Goal: Task Accomplishment & Management: Use online tool/utility

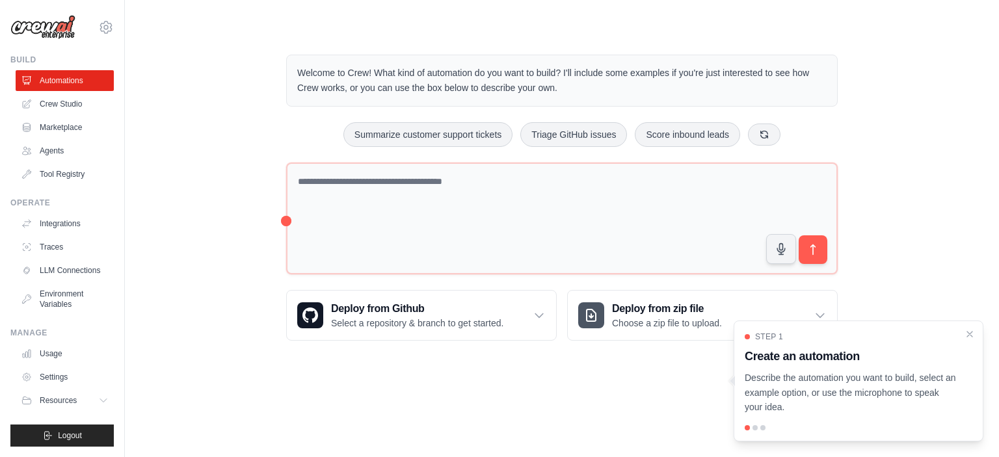
drag, startPoint x: 968, startPoint y: 333, endPoint x: 880, endPoint y: 325, distance: 88.8
click at [970, 332] on icon "Close walkthrough" at bounding box center [969, 334] width 5 height 5
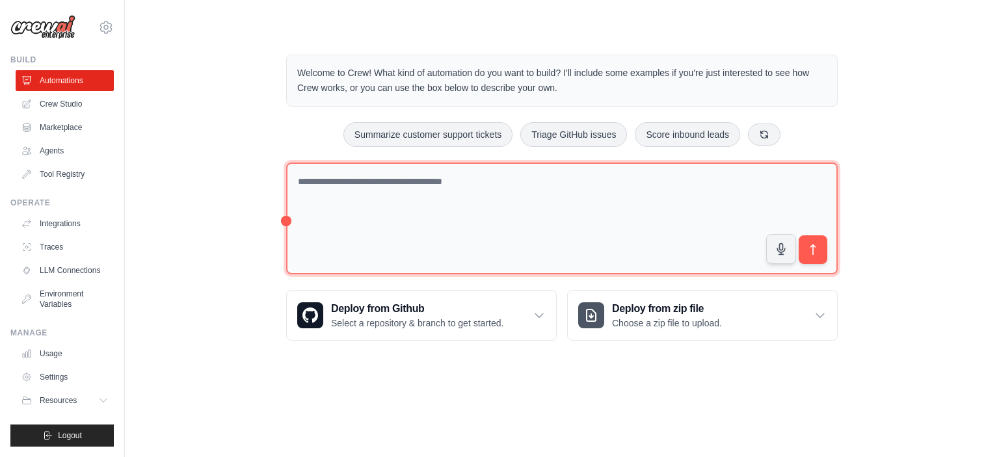
click at [560, 220] on textarea at bounding box center [561, 219] width 551 height 113
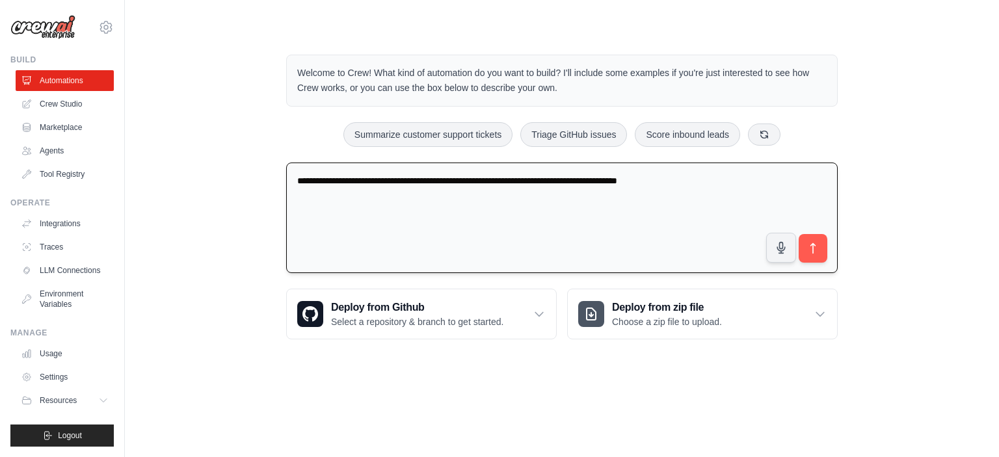
click at [662, 179] on textarea "**********" at bounding box center [561, 218] width 551 height 111
click at [741, 179] on textarea "**********" at bounding box center [561, 218] width 551 height 111
click at [512, 181] on textarea "**********" at bounding box center [561, 218] width 551 height 111
drag, startPoint x: 811, startPoint y: 180, endPoint x: 810, endPoint y: 187, distance: 6.6
click at [810, 185] on textarea "**********" at bounding box center [561, 218] width 551 height 111
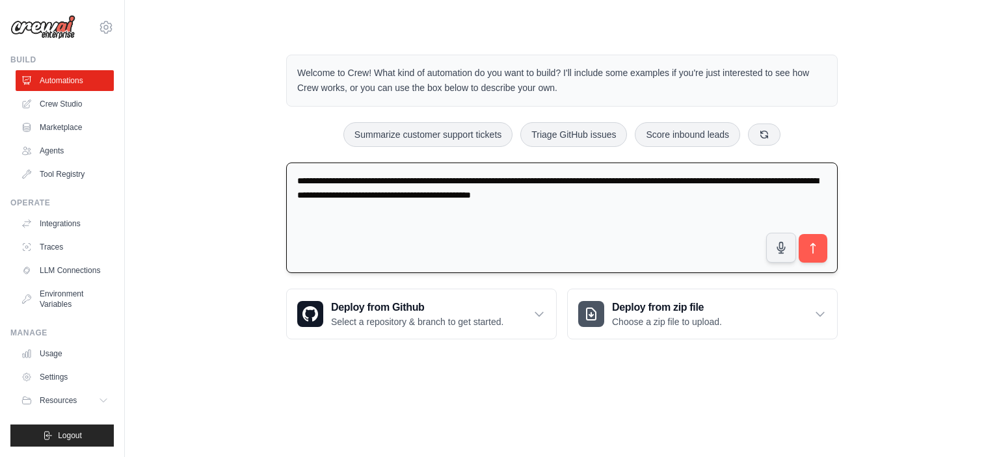
click at [626, 196] on textarea "**********" at bounding box center [561, 218] width 551 height 111
click at [726, 194] on textarea "**********" at bounding box center [561, 218] width 551 height 111
click at [765, 197] on textarea "**********" at bounding box center [561, 218] width 551 height 111
drag, startPoint x: 609, startPoint y: 192, endPoint x: 624, endPoint y: 192, distance: 15.6
click at [609, 192] on textarea "**********" at bounding box center [561, 218] width 551 height 111
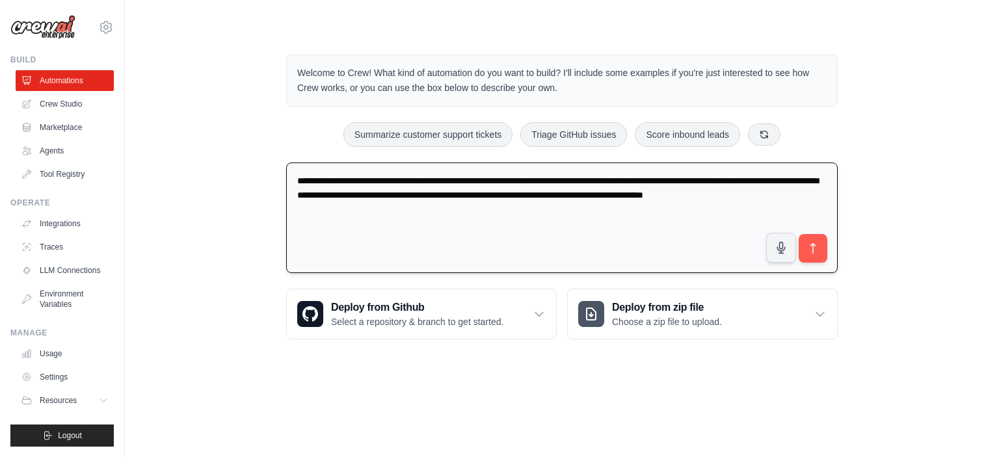
click at [822, 192] on textarea "**********" at bounding box center [561, 218] width 551 height 111
click at [378, 194] on textarea "**********" at bounding box center [561, 218] width 551 height 111
click at [827, 194] on textarea "**********" at bounding box center [561, 218] width 551 height 111
click at [345, 211] on textarea "**********" at bounding box center [561, 218] width 551 height 111
click at [344, 210] on textarea "**********" at bounding box center [561, 218] width 551 height 111
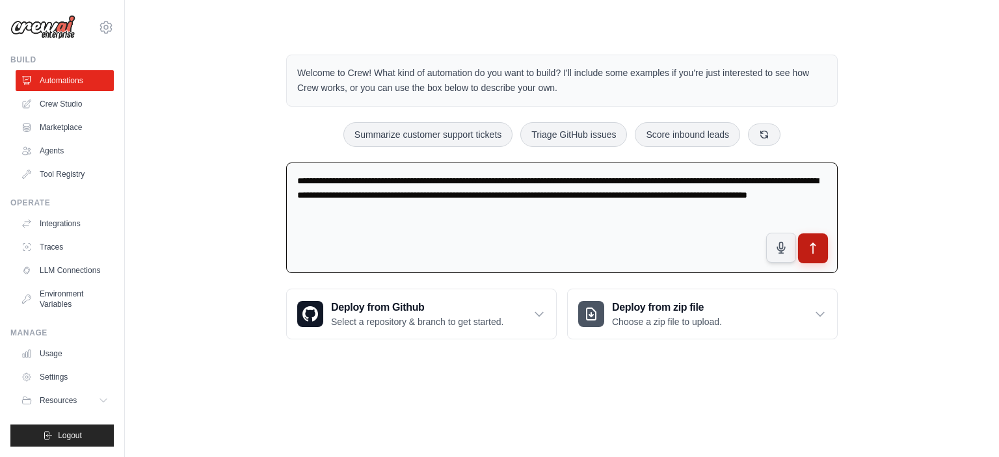
type textarea "**********"
click at [814, 245] on icon "submit" at bounding box center [813, 249] width 14 height 14
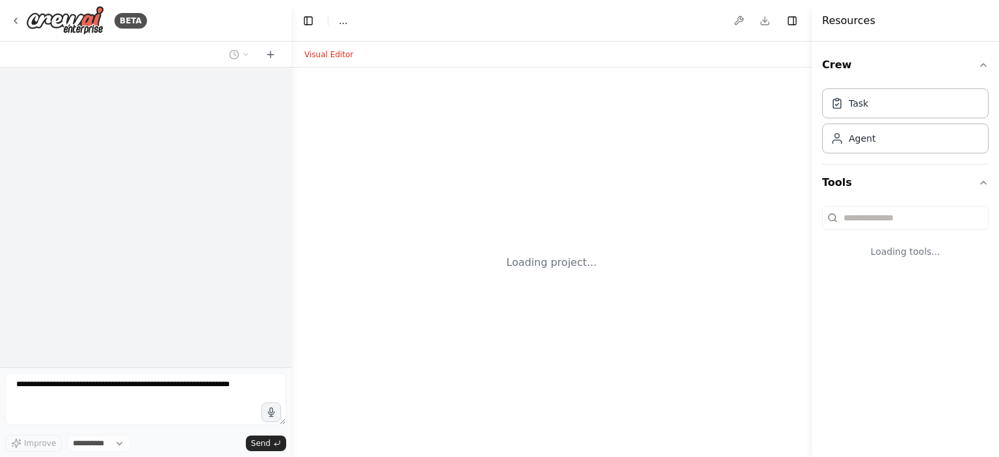
select select "****"
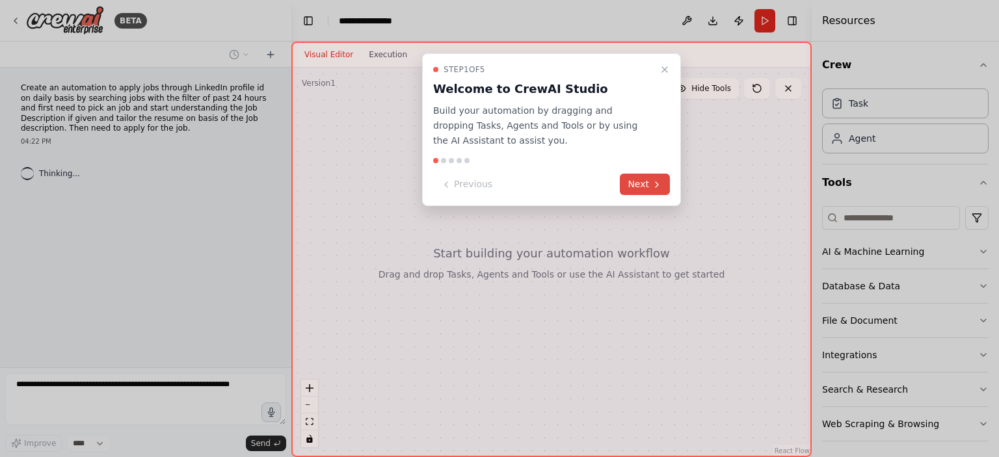
click at [646, 183] on button "Next" at bounding box center [645, 184] width 50 height 21
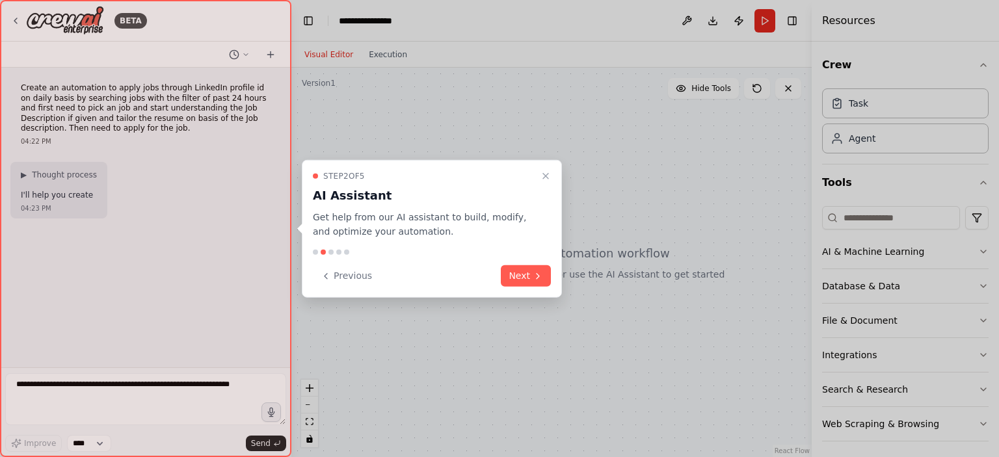
drag, startPoint x: 528, startPoint y: 279, endPoint x: 550, endPoint y: 282, distance: 21.7
click at [528, 279] on button "Next" at bounding box center [526, 275] width 50 height 21
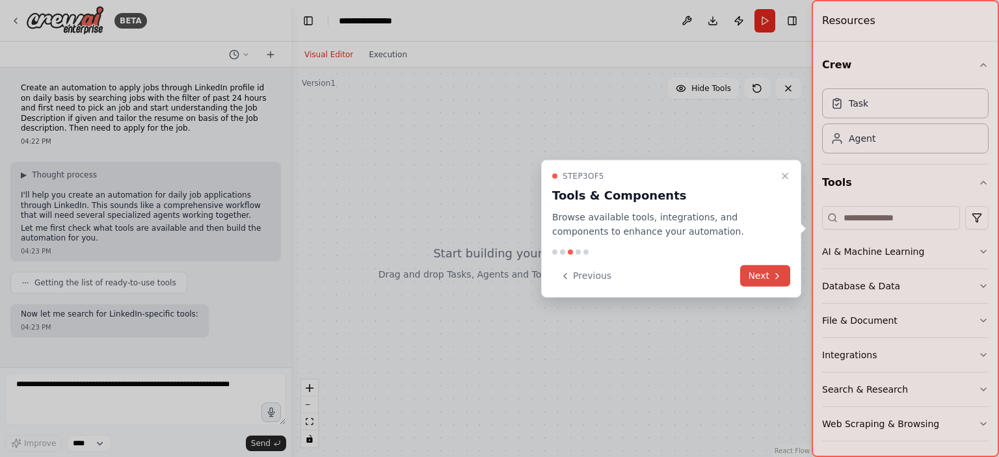
click at [756, 272] on button "Next" at bounding box center [765, 275] width 50 height 21
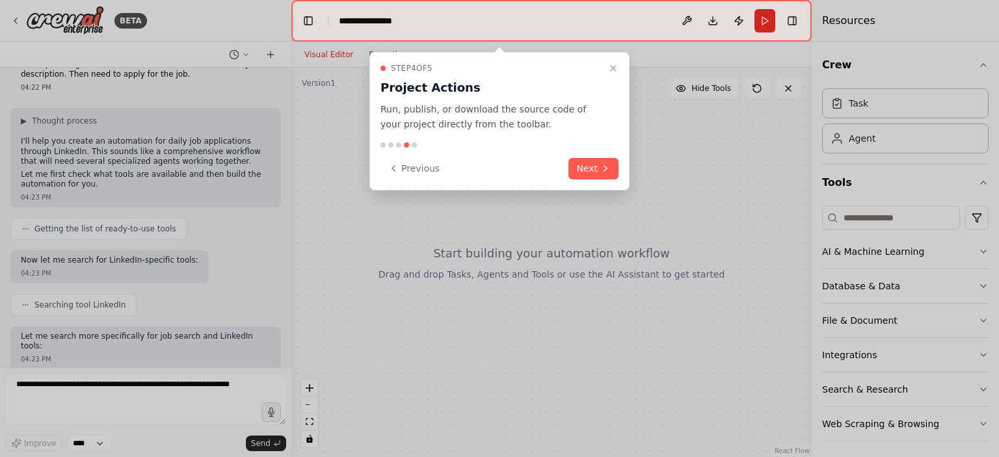
scroll to position [120, 0]
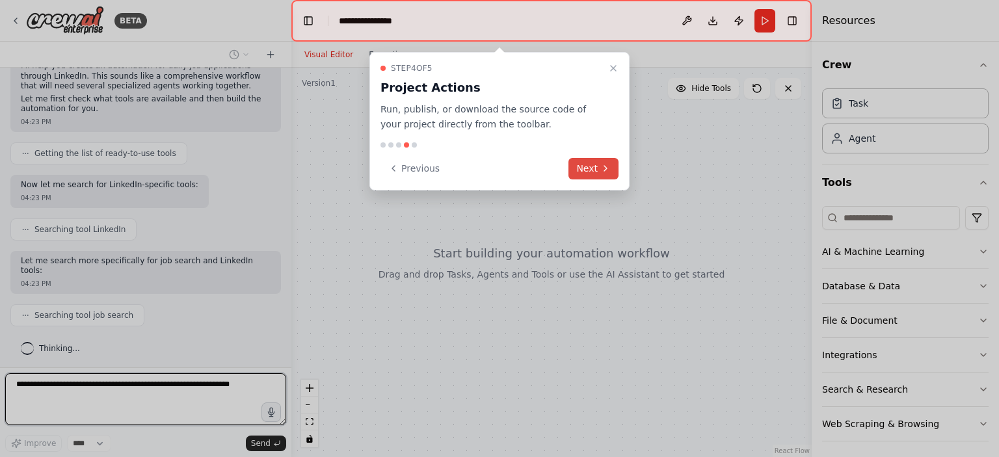
click at [592, 161] on button "Next" at bounding box center [593, 168] width 50 height 21
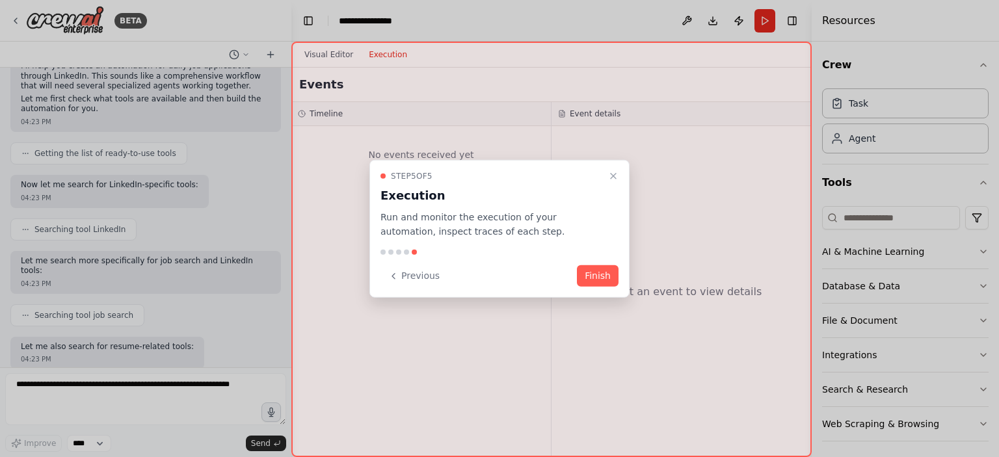
scroll to position [195, 0]
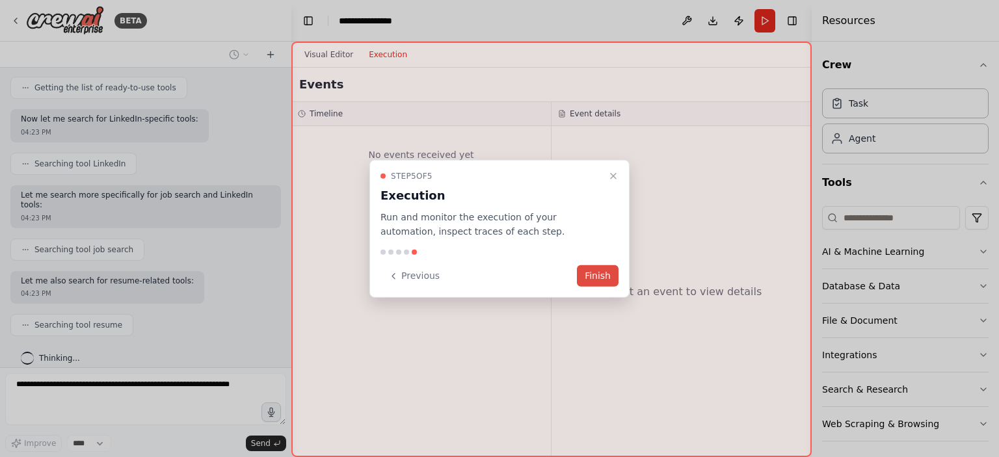
click at [590, 271] on button "Finish" at bounding box center [598, 275] width 42 height 21
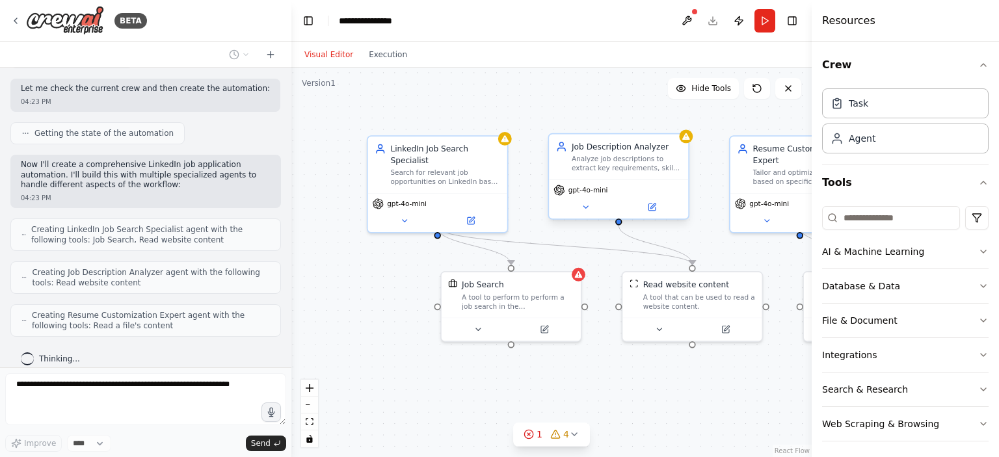
scroll to position [505, 0]
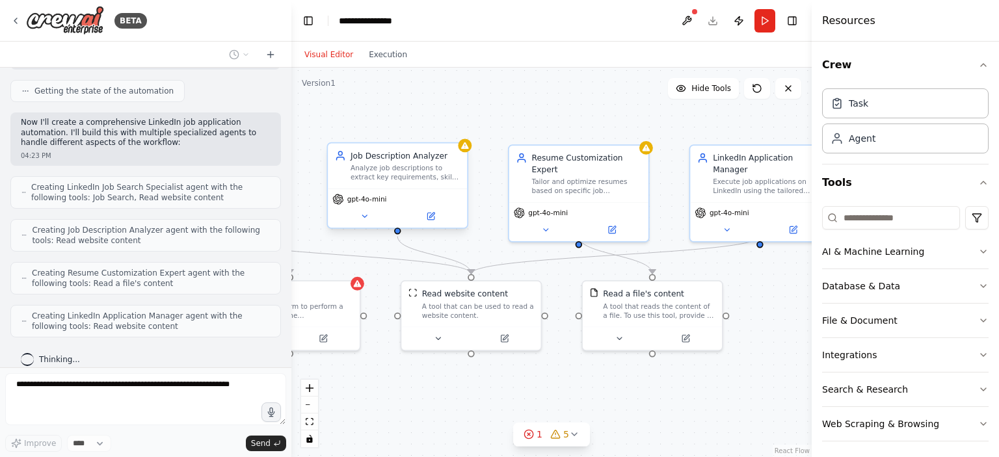
drag, startPoint x: 797, startPoint y: 258, endPoint x: 559, endPoint y: 263, distance: 237.4
click at [557, 263] on div ".deletable-edge-delete-btn { width: 20px; height: 20px; border: 0px solid #ffff…" at bounding box center [551, 263] width 520 height 390
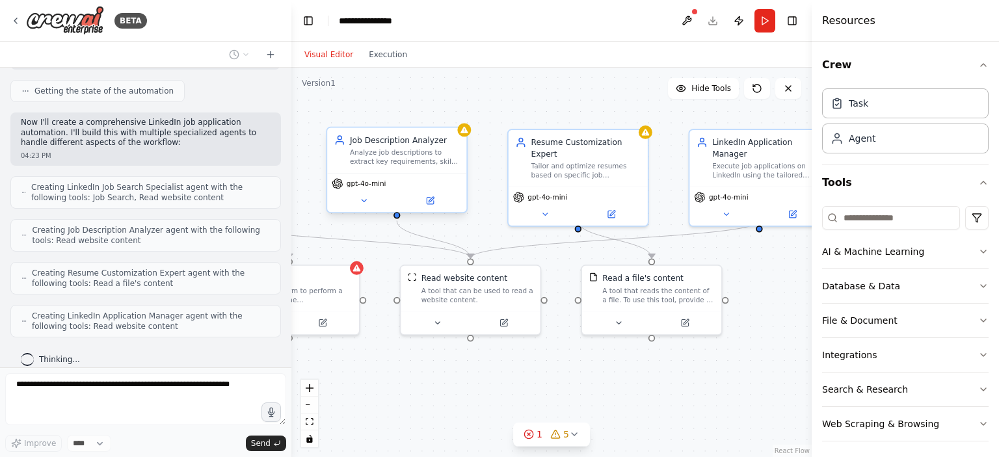
drag, startPoint x: 750, startPoint y: 260, endPoint x: 750, endPoint y: 245, distance: 15.0
click at [750, 245] on div ".deletable-edge-delete-btn { width: 20px; height: 20px; border: 0px solid #ffff…" at bounding box center [551, 263] width 520 height 390
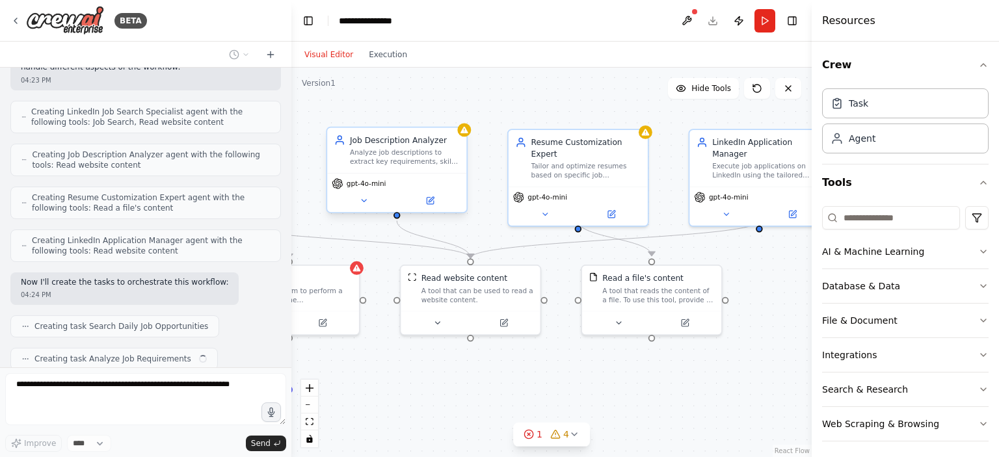
scroll to position [613, 0]
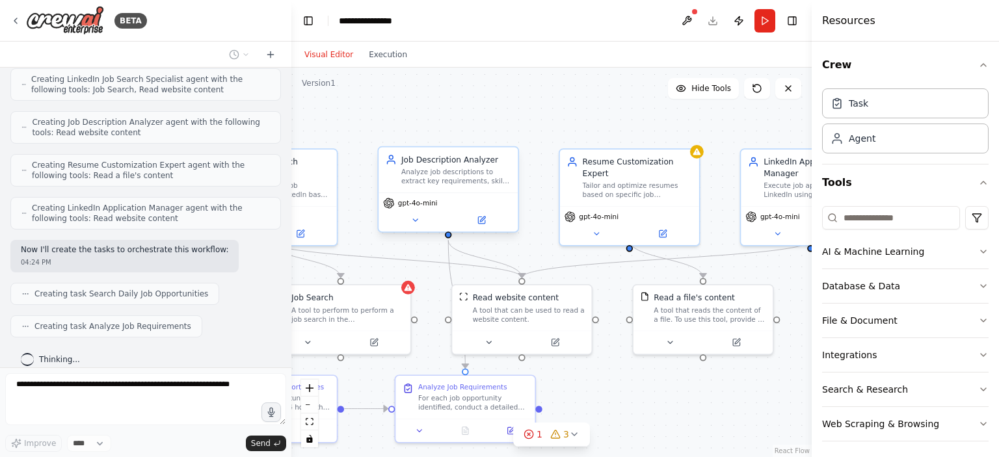
drag, startPoint x: 617, startPoint y: 388, endPoint x: 659, endPoint y: 404, distance: 45.3
click at [658, 409] on div ".deletable-edge-delete-btn { width: 20px; height: 20px; border: 0px solid #ffff…" at bounding box center [551, 263] width 520 height 390
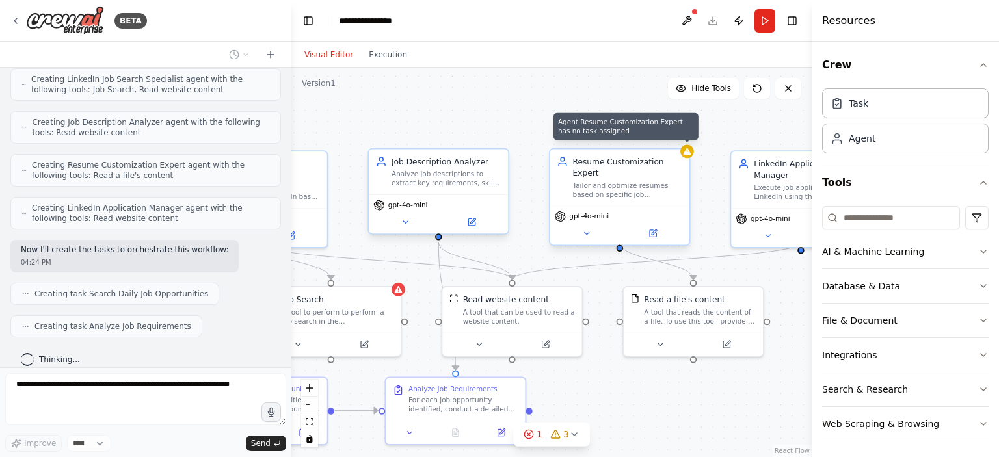
scroll to position [645, 0]
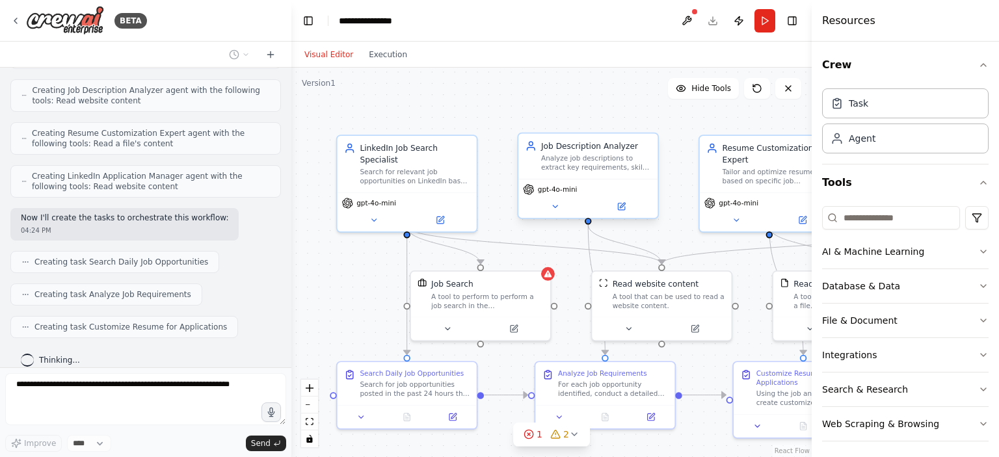
drag, startPoint x: 435, startPoint y: 280, endPoint x: 598, endPoint y: 265, distance: 163.3
click at [598, 265] on div ".deletable-edge-delete-btn { width: 20px; height: 20px; border: 0px solid #ffff…" at bounding box center [551, 263] width 520 height 390
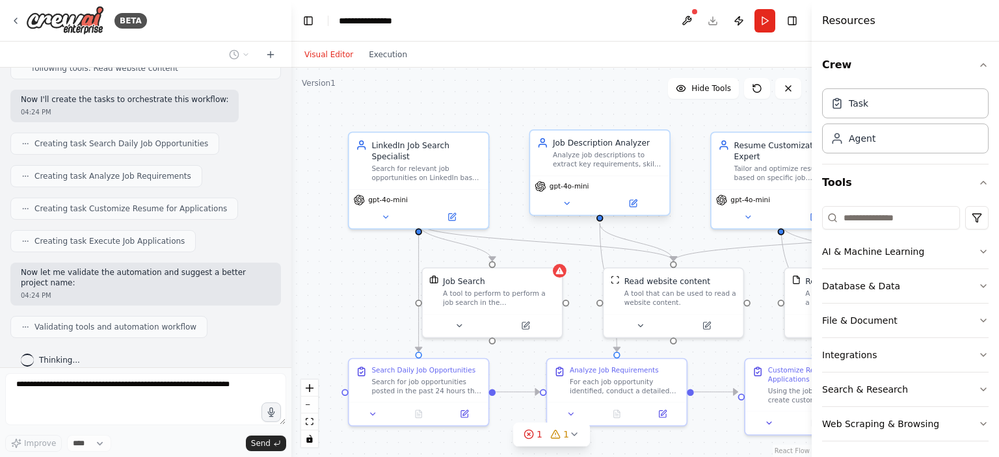
scroll to position [806, 0]
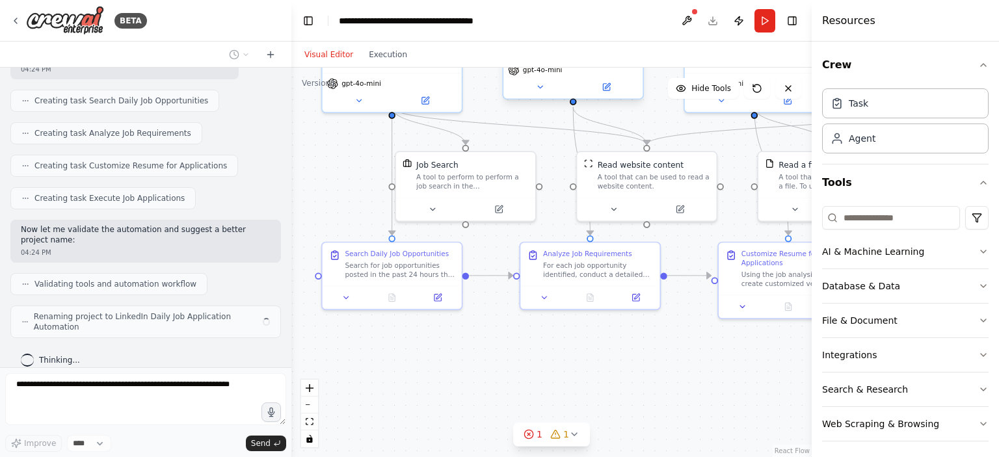
drag, startPoint x: 368, startPoint y: 322, endPoint x: 340, endPoint y: 203, distance: 122.3
click at [340, 203] on div ".deletable-edge-delete-btn { width: 20px; height: 20px; border: 0px solid #ffff…" at bounding box center [551, 263] width 520 height 390
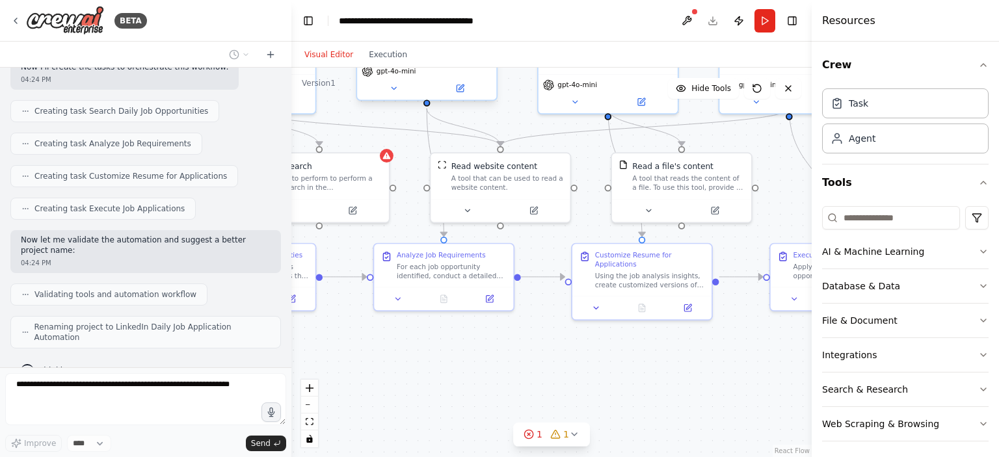
drag, startPoint x: 620, startPoint y: 369, endPoint x: 479, endPoint y: 374, distance: 140.6
click at [480, 374] on div ".deletable-edge-delete-btn { width: 20px; height: 20px; border: 0px solid #ffff…" at bounding box center [551, 263] width 520 height 390
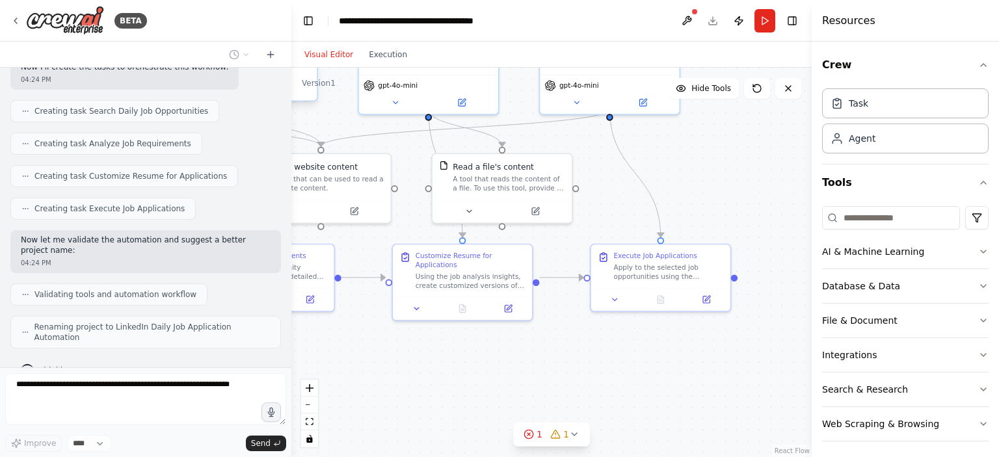
drag, startPoint x: 698, startPoint y: 382, endPoint x: 520, endPoint y: 383, distance: 178.2
click at [520, 383] on div ".deletable-edge-delete-btn { width: 20px; height: 20px; border: 0px solid #ffff…" at bounding box center [551, 263] width 520 height 390
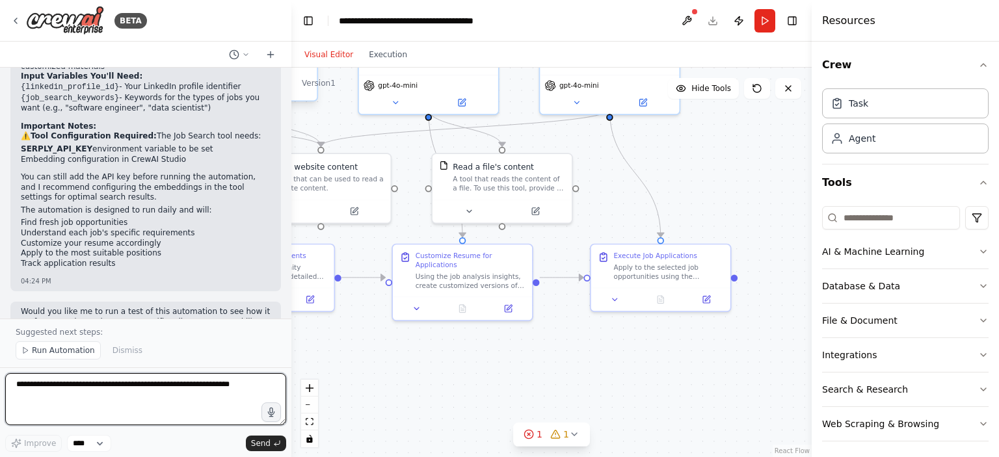
scroll to position [1305, 0]
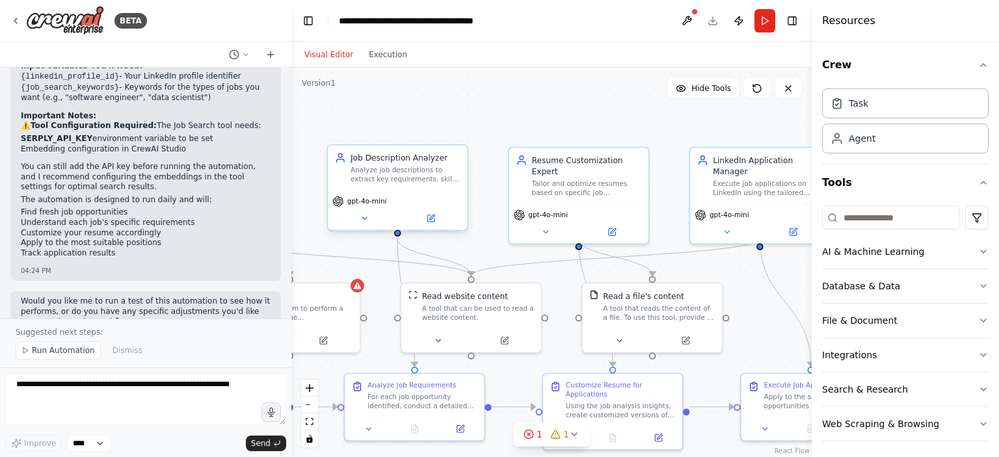
drag, startPoint x: 587, startPoint y: 353, endPoint x: 737, endPoint y: 483, distance: 198.3
click at [737, 457] on html "BETA Create an automation to apply jobs through LinkedIn profile id on daily ba…" at bounding box center [499, 228] width 999 height 457
drag, startPoint x: 360, startPoint y: 259, endPoint x: 478, endPoint y: 270, distance: 118.2
click at [89, 90] on div ".deletable-edge-delete-btn { width: 20px; height: 20px; border: 0px solid #ffff…" at bounding box center [89, 90] width 0 height 0
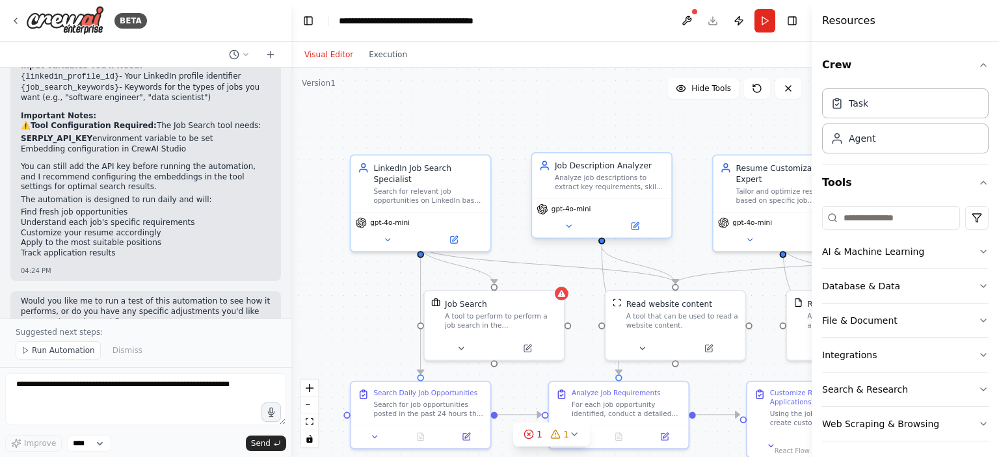
drag, startPoint x: 312, startPoint y: 211, endPoint x: 539, endPoint y: 218, distance: 227.1
click at [539, 218] on div ".deletable-edge-delete-btn { width: 20px; height: 20px; border: 0px solid #ffff…" at bounding box center [551, 263] width 520 height 390
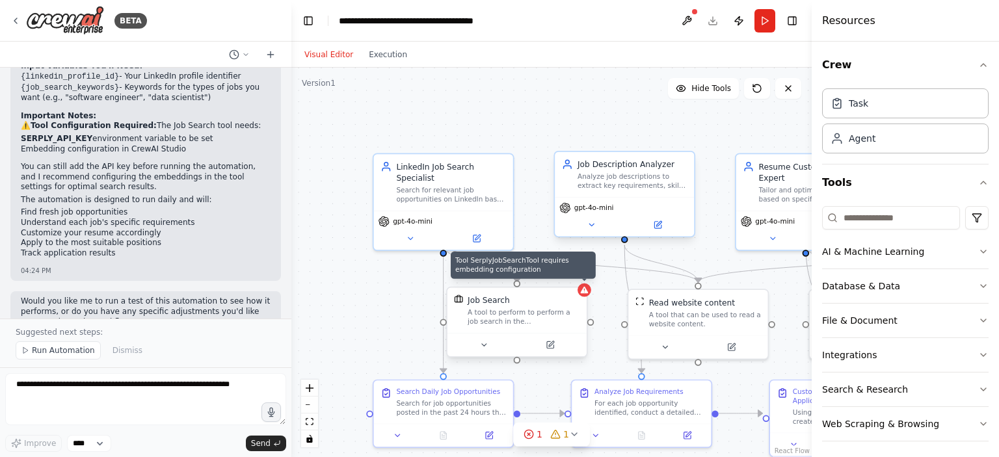
click at [581, 293] on icon at bounding box center [585, 290] width 8 height 7
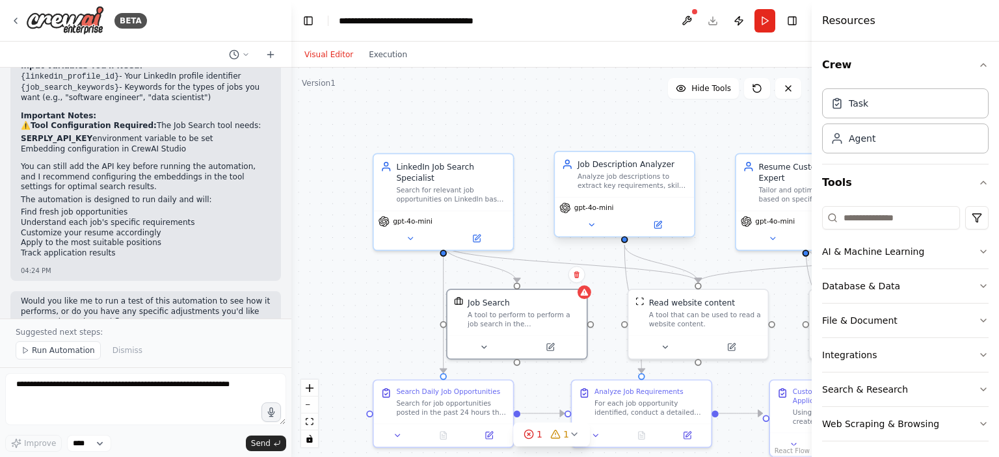
drag, startPoint x: 389, startPoint y: 276, endPoint x: 403, endPoint y: 278, distance: 14.4
click at [395, 277] on div ".deletable-edge-delete-btn { width: 20px; height: 20px; border: 0px solid #ffff…" at bounding box center [551, 263] width 520 height 390
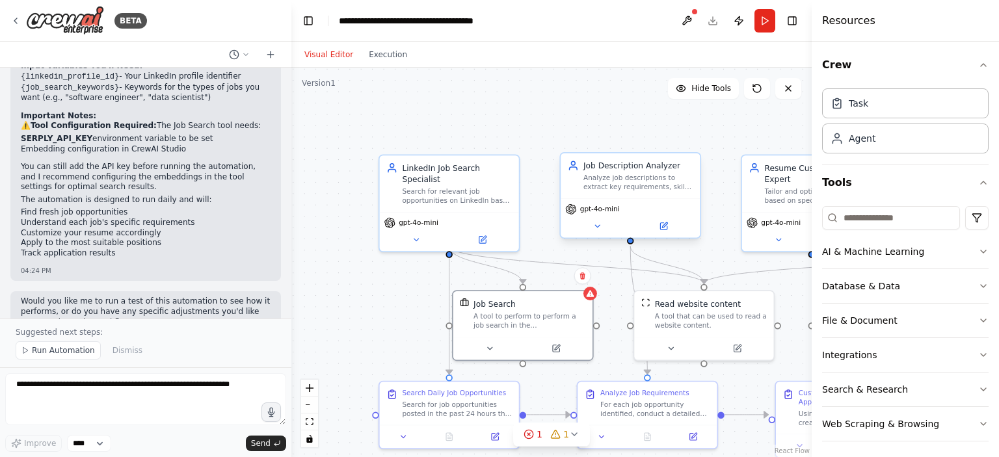
drag, startPoint x: 385, startPoint y: 271, endPoint x: 426, endPoint y: 288, distance: 44.3
click at [391, 272] on div ".deletable-edge-delete-btn { width: 20px; height: 20px; border: 0px solid #ffff…" at bounding box center [551, 263] width 520 height 390
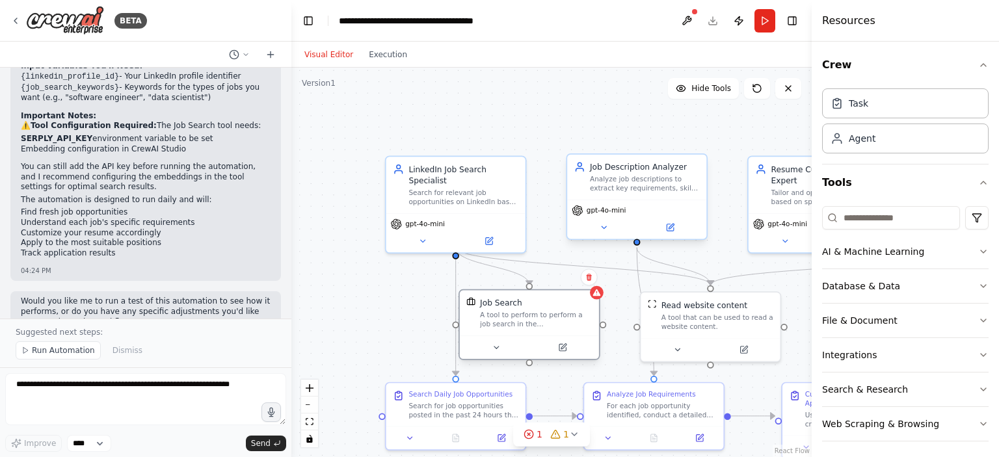
click at [525, 319] on div "A tool to perform to perform a job search in the US with a search_query." at bounding box center [536, 320] width 112 height 18
click at [564, 351] on icon at bounding box center [562, 347] width 9 height 9
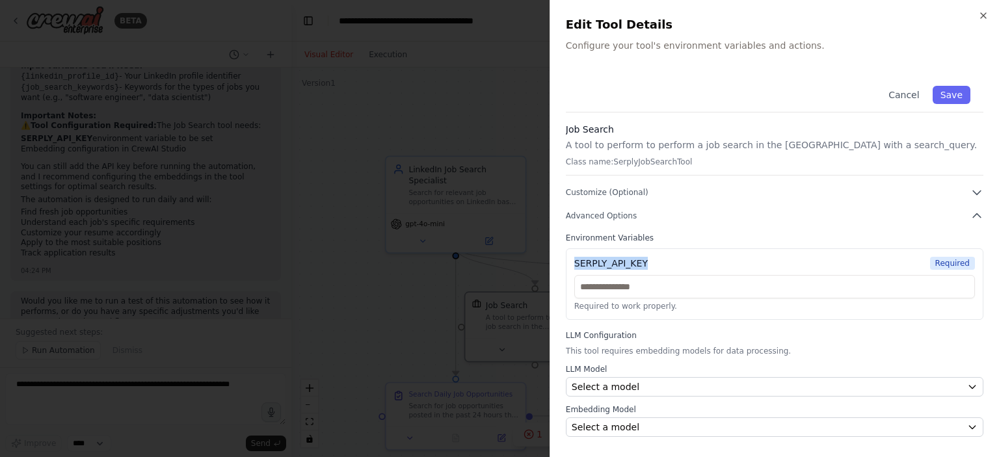
drag, startPoint x: 648, startPoint y: 265, endPoint x: 572, endPoint y: 254, distance: 76.2
click at [572, 254] on div "SERPLY_API_KEY Required Required to work properly." at bounding box center [775, 284] width 418 height 72
copy div "SERPLY_API_KEY"
click at [758, 220] on button "Advanced Options" at bounding box center [775, 215] width 418 height 13
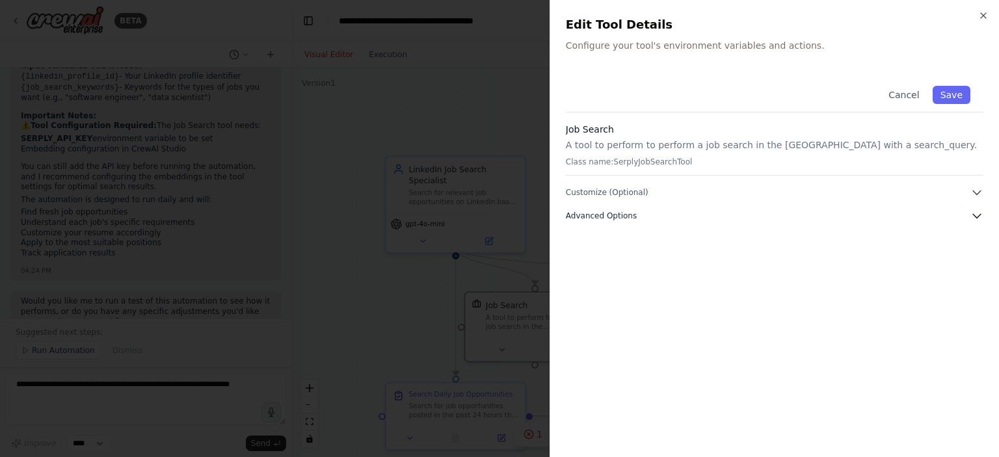
click at [748, 216] on button "Advanced Options" at bounding box center [775, 215] width 418 height 13
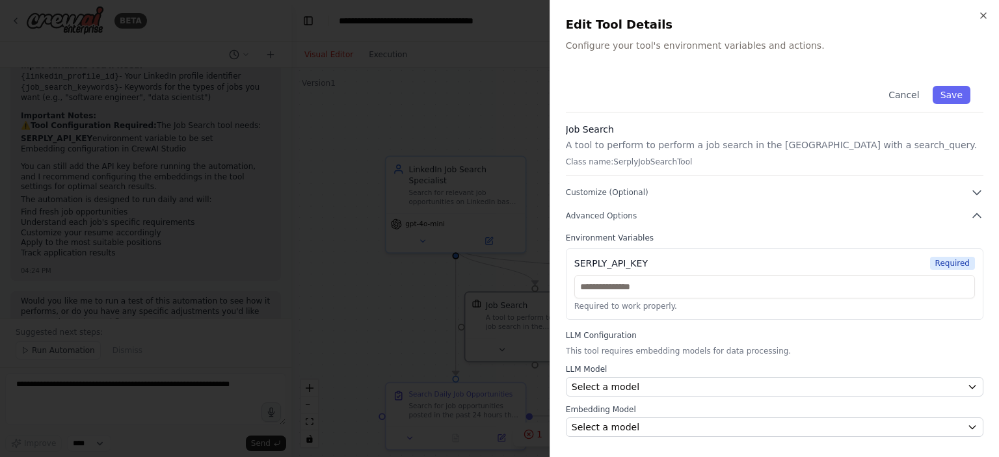
click at [395, 131] on div at bounding box center [499, 228] width 999 height 457
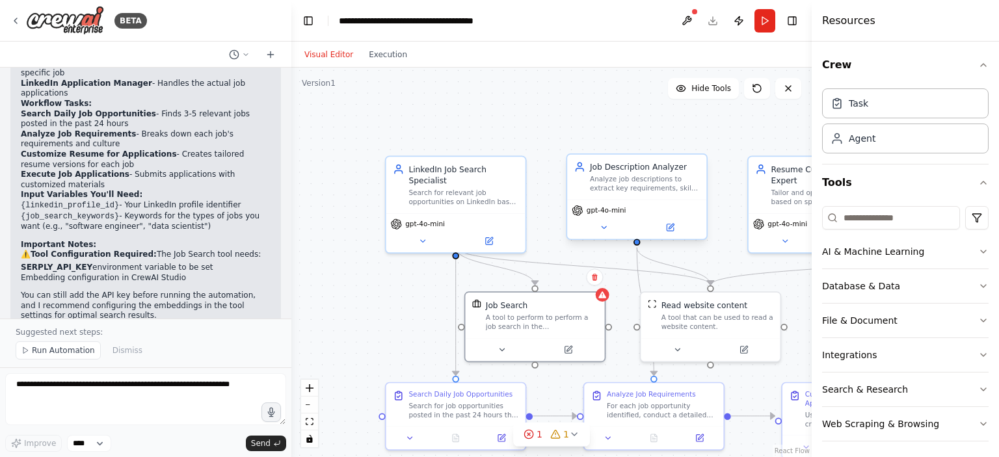
scroll to position [1240, 0]
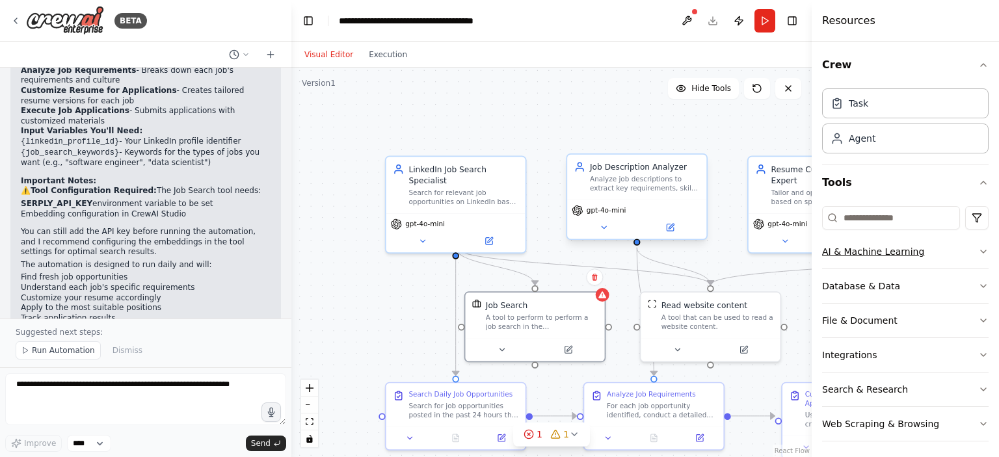
click at [864, 246] on button "AI & Machine Learning" at bounding box center [905, 252] width 166 height 34
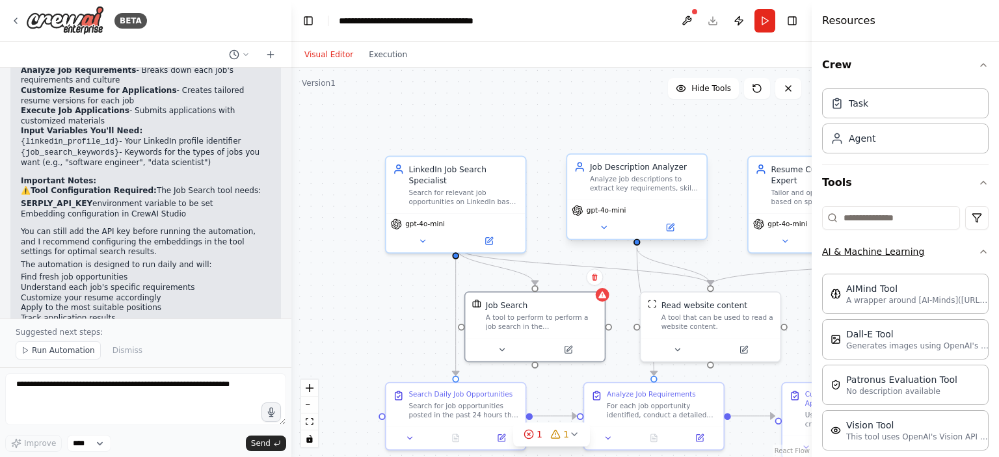
click at [864, 246] on button "AI & Machine Learning" at bounding box center [905, 252] width 166 height 34
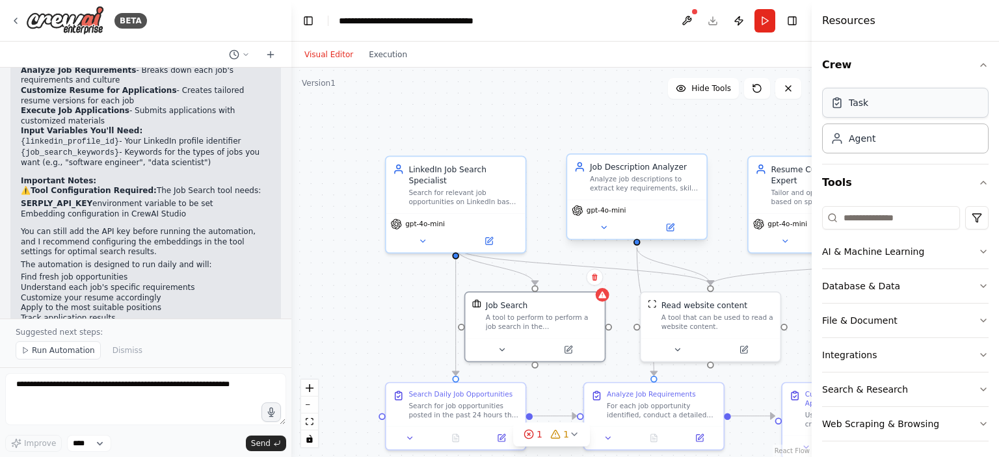
click at [856, 114] on div "Task" at bounding box center [905, 103] width 166 height 30
click at [866, 146] on div "Agent" at bounding box center [905, 138] width 166 height 30
click at [864, 111] on div "Task" at bounding box center [905, 103] width 166 height 30
click at [864, 144] on div "Agent" at bounding box center [905, 138] width 166 height 30
click at [572, 434] on icon at bounding box center [574, 434] width 5 height 3
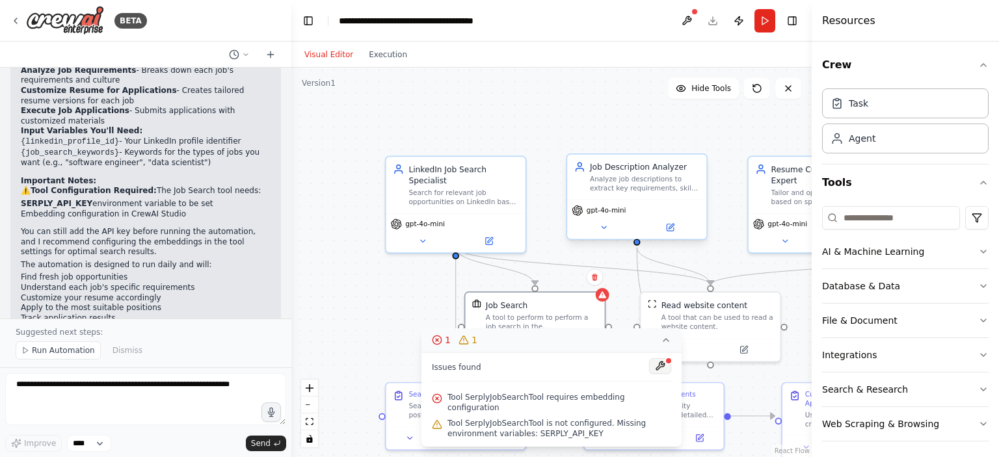
click at [661, 374] on button at bounding box center [660, 366] width 22 height 16
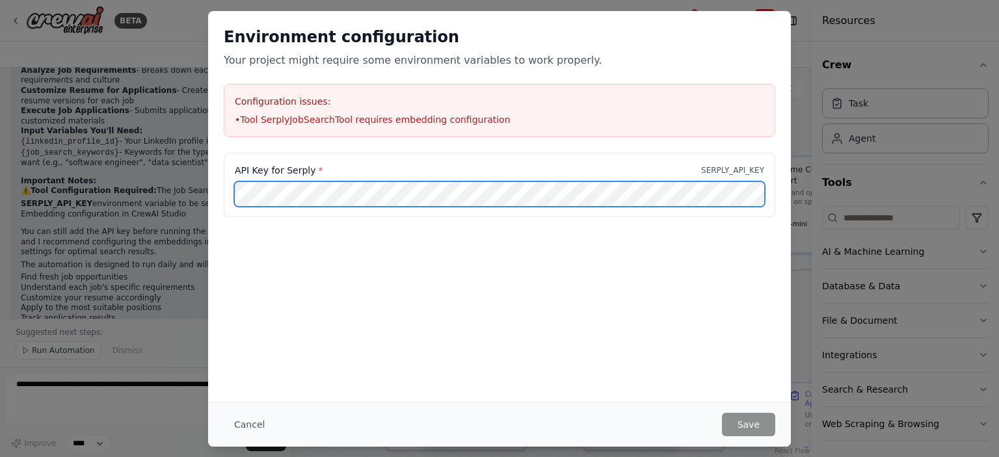
click at [209, 180] on div "API Key for Serply * SERPLY_API_KEY" at bounding box center [499, 193] width 583 height 81
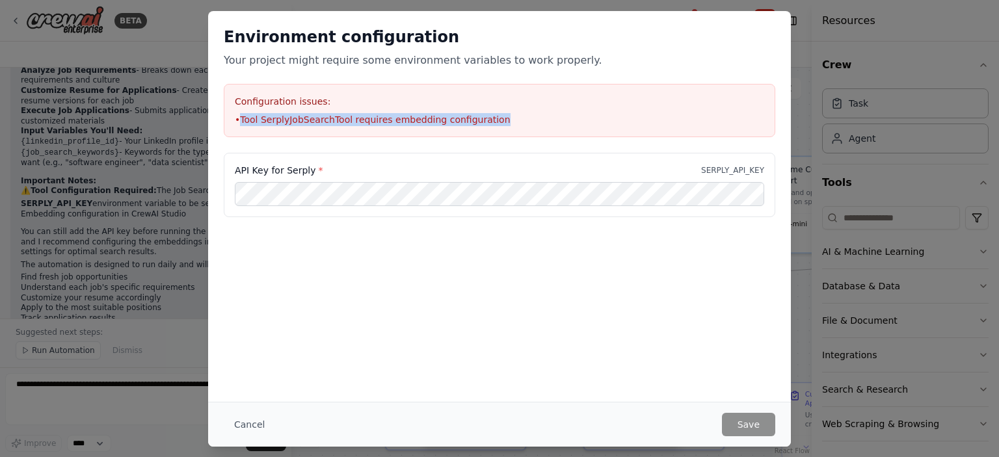
drag, startPoint x: 242, startPoint y: 118, endPoint x: 489, endPoint y: 111, distance: 247.2
click at [489, 111] on div "Configuration issues: • Tool SerplyJobSearchTool requires embedding configurati…" at bounding box center [499, 110] width 551 height 53
copy li "Tool SerplyJobSearchTool requires embedding configuration"
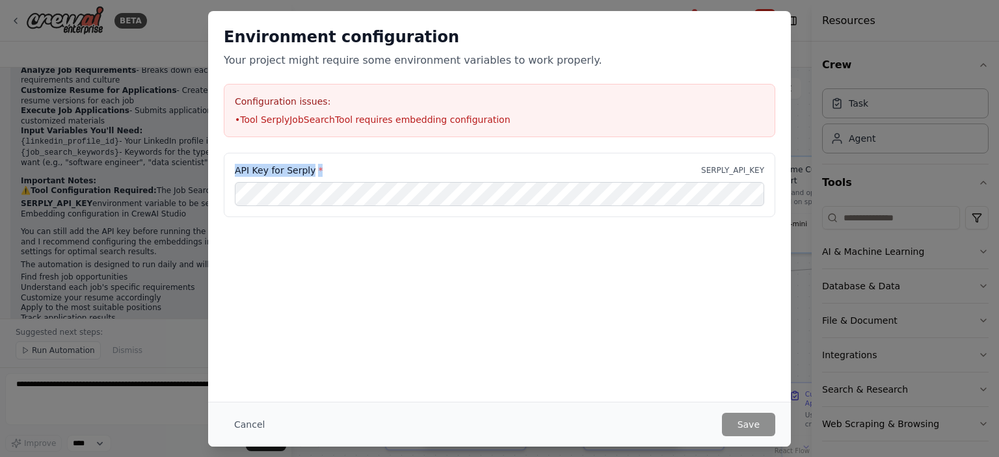
drag, startPoint x: 318, startPoint y: 169, endPoint x: 221, endPoint y: 168, distance: 96.9
click at [221, 168] on div "API Key for Serply * SERPLY_API_KEY" at bounding box center [499, 193] width 583 height 81
copy label "API Key for Serply *"
click at [252, 432] on button "Cancel" at bounding box center [249, 424] width 51 height 23
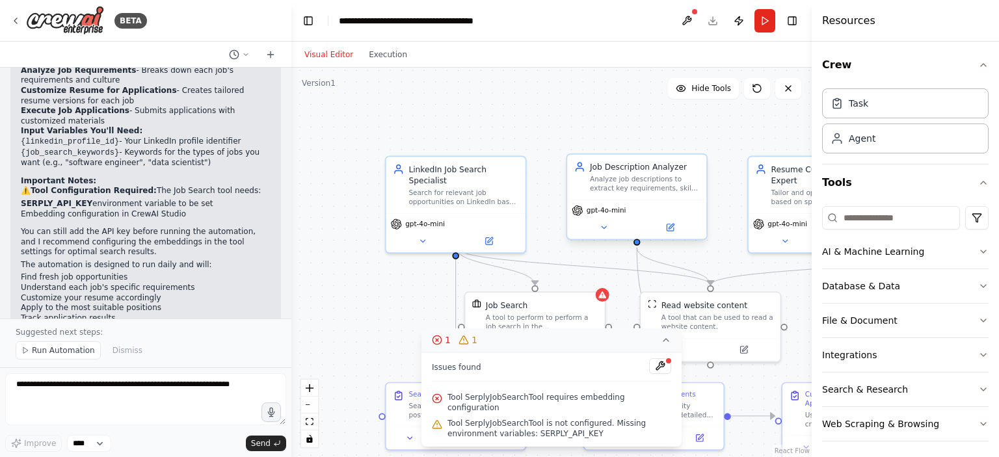
click at [360, 301] on div ".deletable-edge-delete-btn { width: 20px; height: 20px; border: 0px solid #ffff…" at bounding box center [551, 263] width 520 height 390
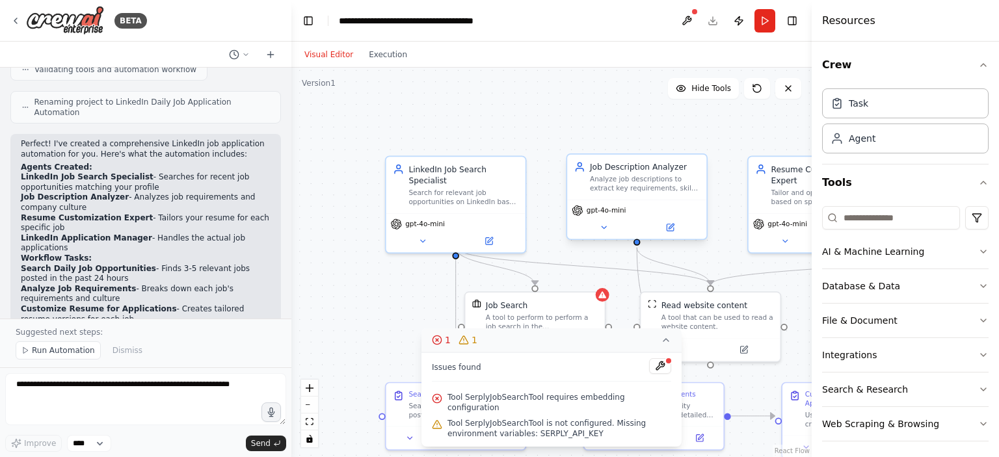
scroll to position [979, 0]
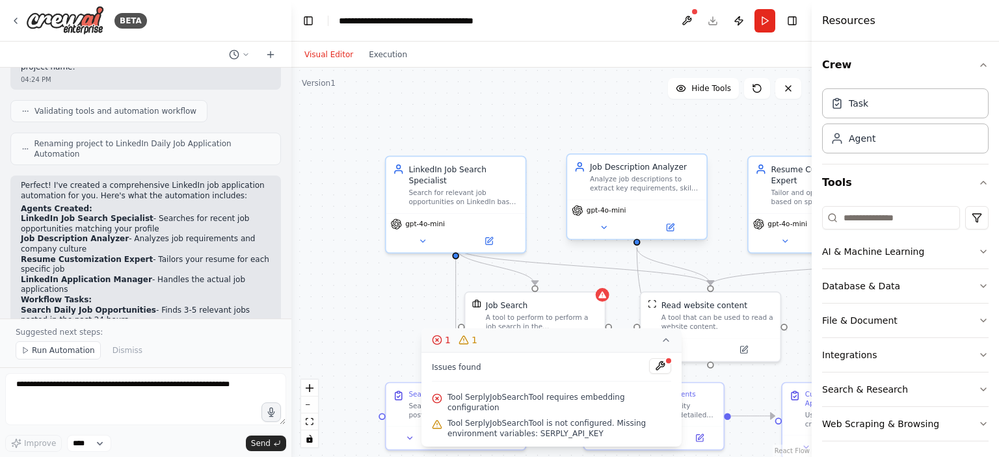
click at [357, 335] on div ".deletable-edge-delete-btn { width: 20px; height: 20px; border: 0px solid #ffff…" at bounding box center [551, 263] width 520 height 390
click at [687, 19] on button at bounding box center [686, 20] width 21 height 23
click at [687, 20] on div at bounding box center [686, 20] width 21 height 23
click at [687, 20] on body "BETA Create an automation to apply jobs through LinkedIn profile id on daily ba…" at bounding box center [499, 228] width 999 height 457
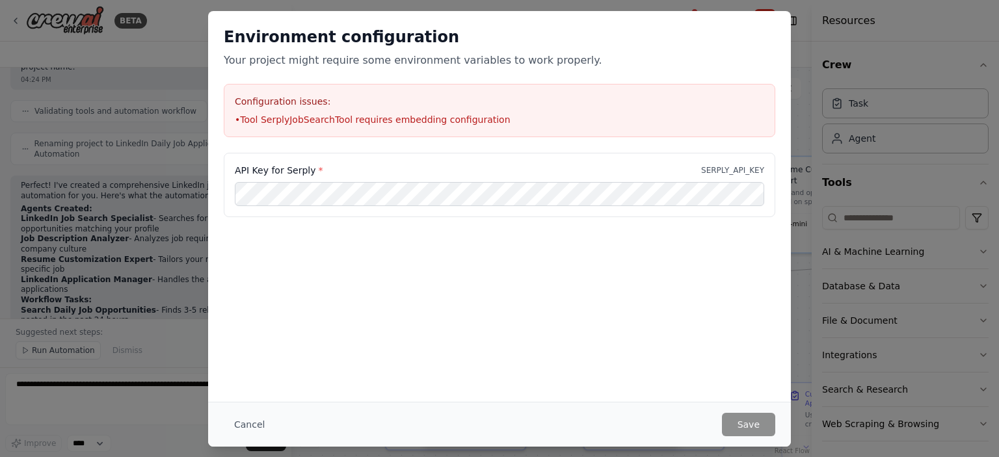
click at [687, 20] on div "Environment configuration Your project might require some environment variables…" at bounding box center [499, 82] width 583 height 142
click at [259, 429] on button "Cancel" at bounding box center [249, 424] width 51 height 23
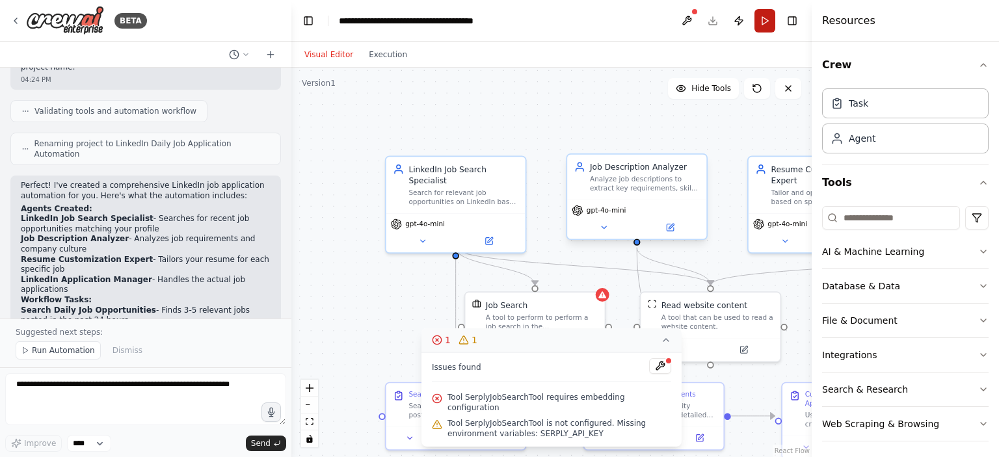
click at [765, 18] on button "Run" at bounding box center [764, 20] width 21 height 23
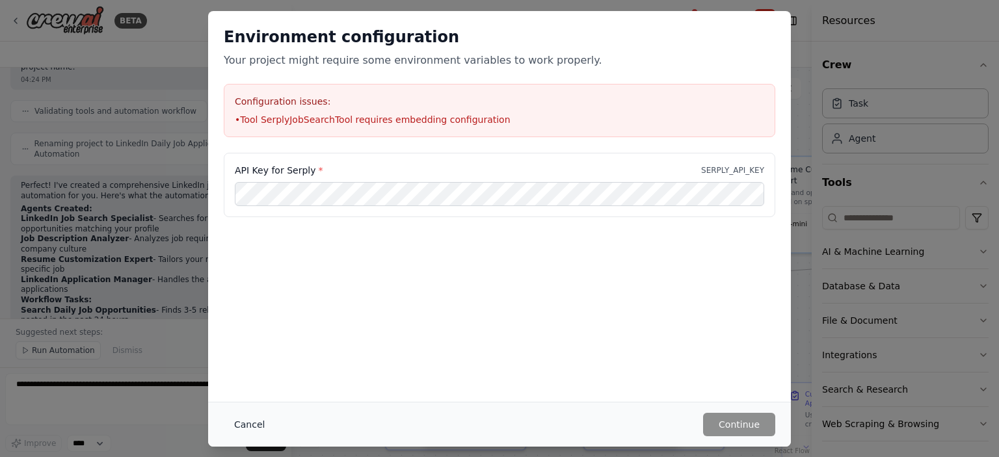
click at [255, 416] on button "Cancel" at bounding box center [249, 424] width 51 height 23
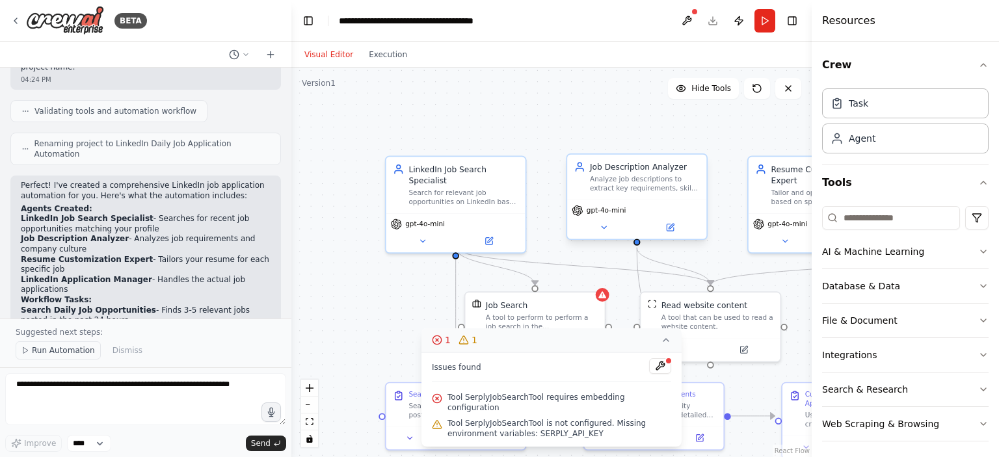
click at [57, 350] on span "Run Automation" at bounding box center [63, 350] width 63 height 10
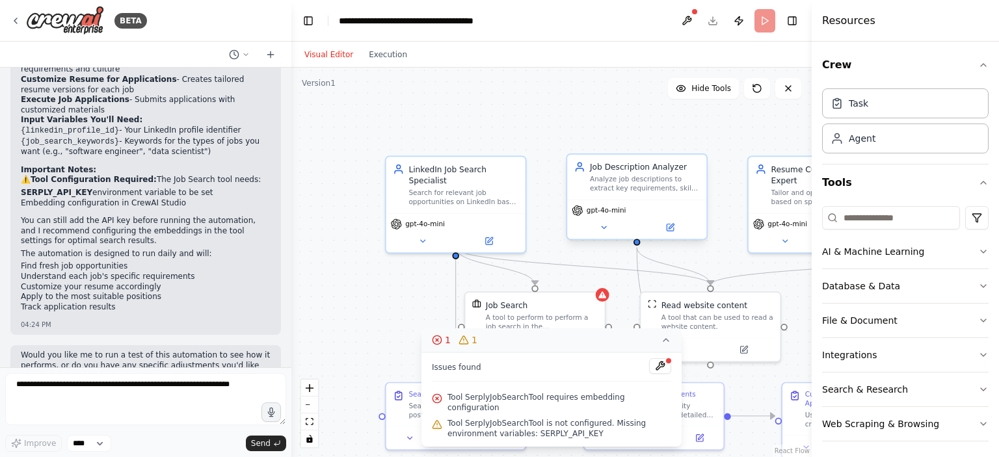
scroll to position [1256, 0]
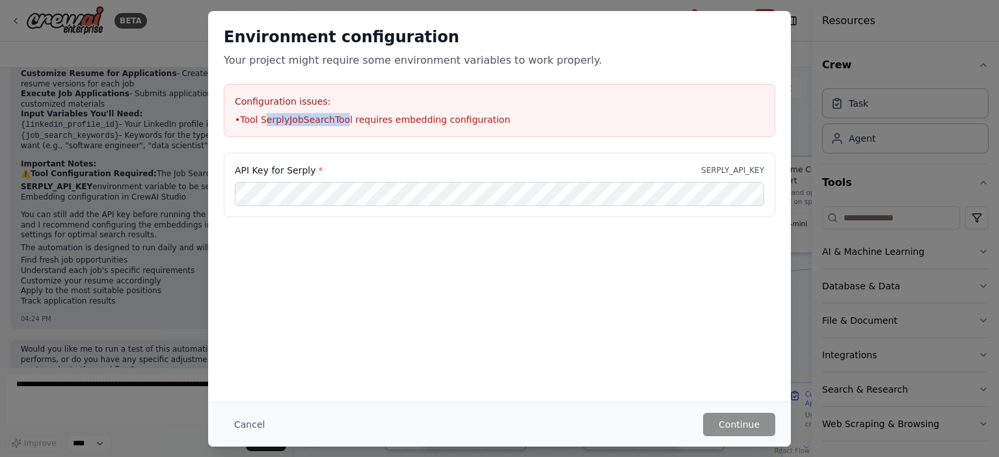
drag, startPoint x: 265, startPoint y: 121, endPoint x: 339, endPoint y: 116, distance: 74.3
click at [339, 116] on li "• Tool SerplyJobSearchTool requires embedding configuration" at bounding box center [499, 119] width 529 height 13
click at [340, 123] on li "• Tool SerplyJobSearchTool requires embedding configuration" at bounding box center [499, 119] width 529 height 13
click at [255, 425] on button "Cancel" at bounding box center [249, 424] width 51 height 23
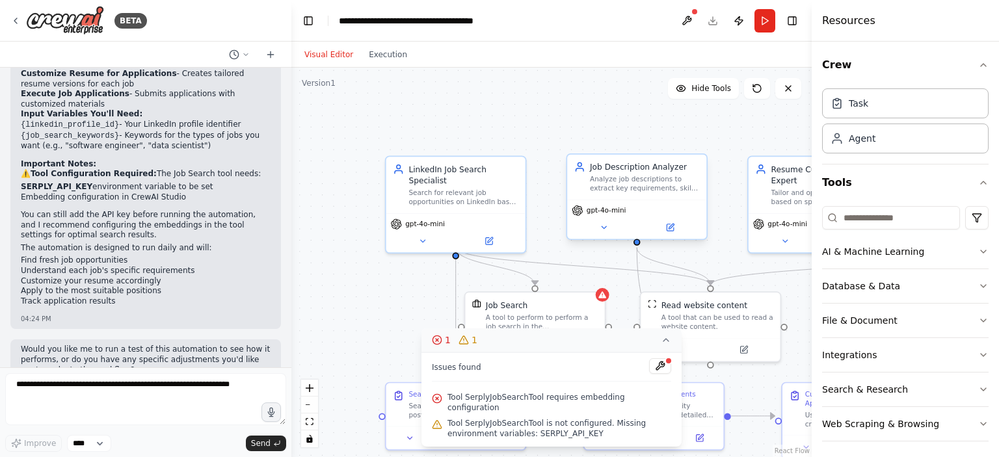
click at [370, 316] on div ".deletable-edge-delete-btn { width: 20px; height: 20px; border: 0px solid #ffff…" at bounding box center [551, 263] width 520 height 390
click at [663, 374] on button at bounding box center [660, 366] width 22 height 16
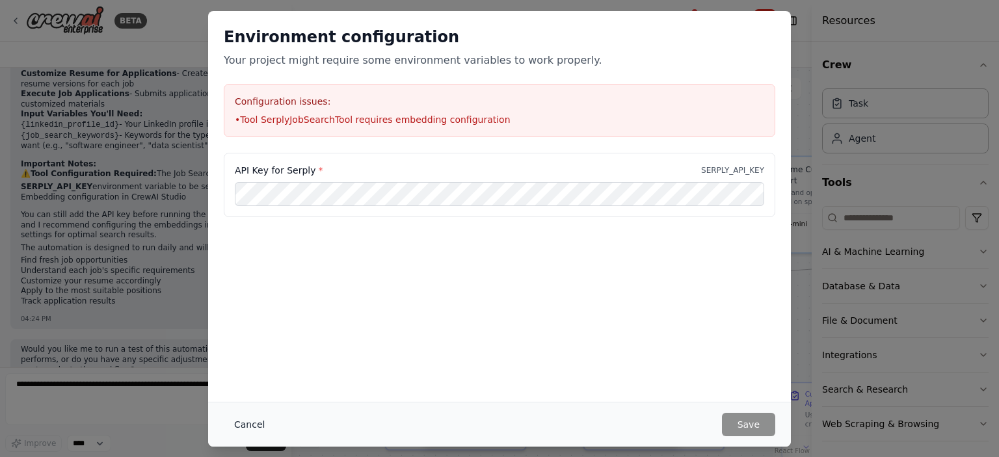
click at [249, 426] on button "Cancel" at bounding box center [249, 424] width 51 height 23
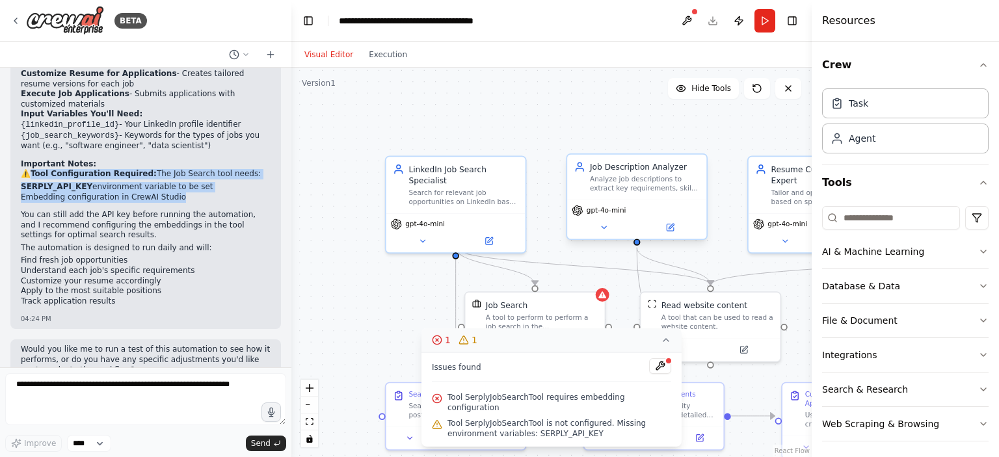
drag, startPoint x: 34, startPoint y: 135, endPoint x: 172, endPoint y: 161, distance: 139.5
click at [172, 161] on div "Perfect! I've created a comprehensive LinkedIn job application automation for y…" at bounding box center [146, 105] width 250 height 403
copy div "Tool Configuration Required: The Job Search tool needs: SERPLY_API_KEY environm…"
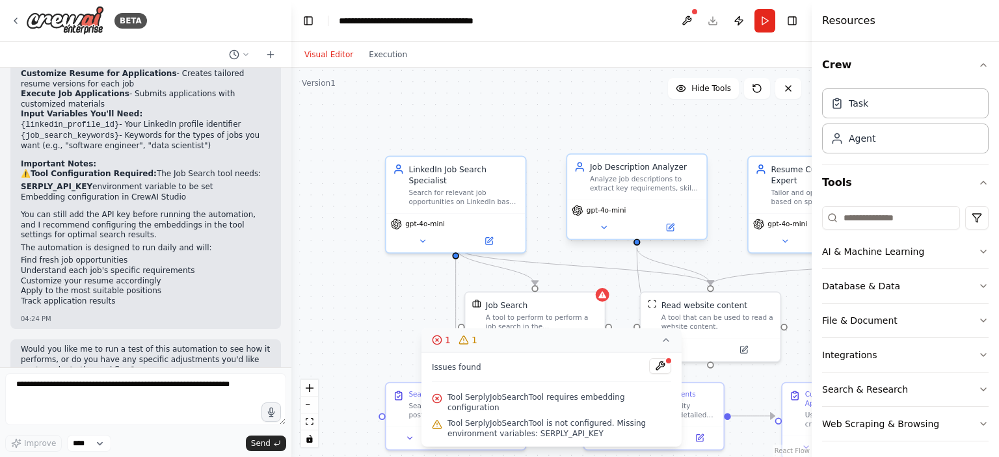
click at [174, 256] on li "Find fresh job opportunities" at bounding box center [146, 261] width 250 height 10
click at [329, 317] on div ".deletable-edge-delete-btn { width: 20px; height: 20px; border: 0px solid #ffff…" at bounding box center [551, 263] width 520 height 390
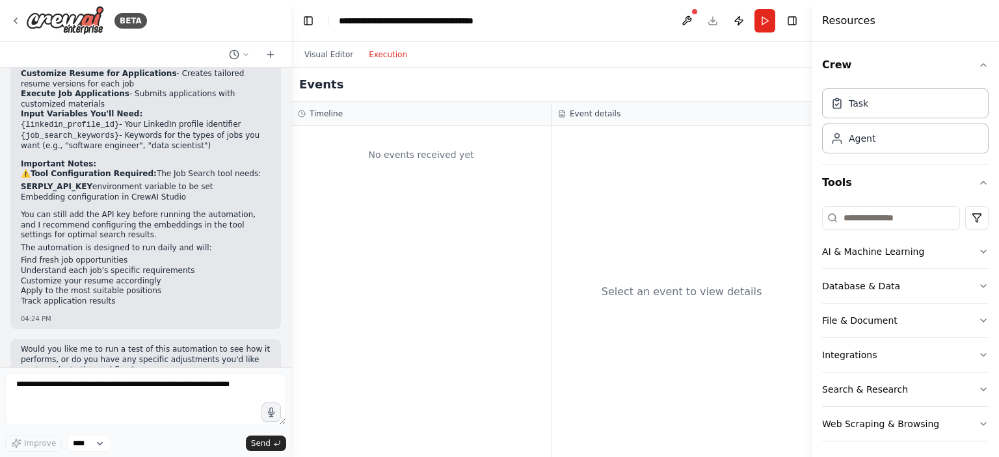
click at [393, 53] on button "Execution" at bounding box center [388, 55] width 54 height 16
click at [769, 20] on button "Run" at bounding box center [764, 20] width 21 height 23
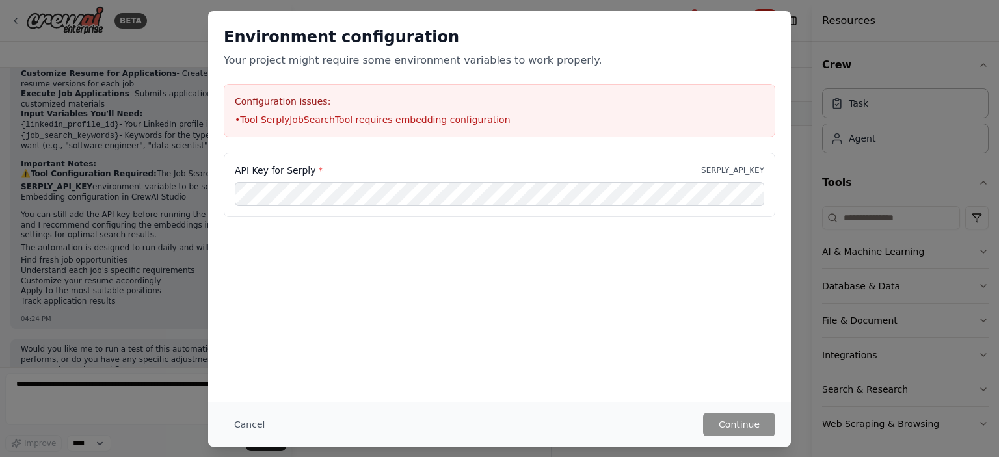
click at [226, 432] on button "Cancel" at bounding box center [249, 424] width 51 height 23
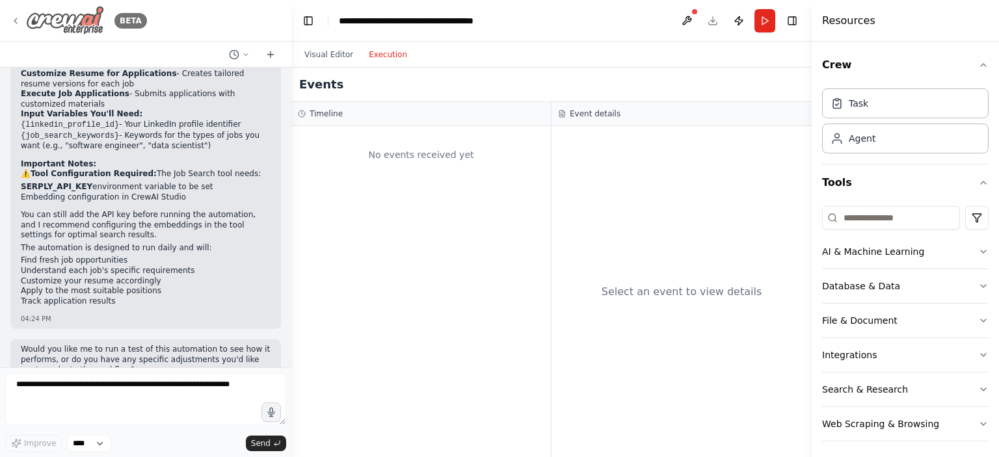
click at [15, 24] on icon at bounding box center [15, 21] width 10 height 10
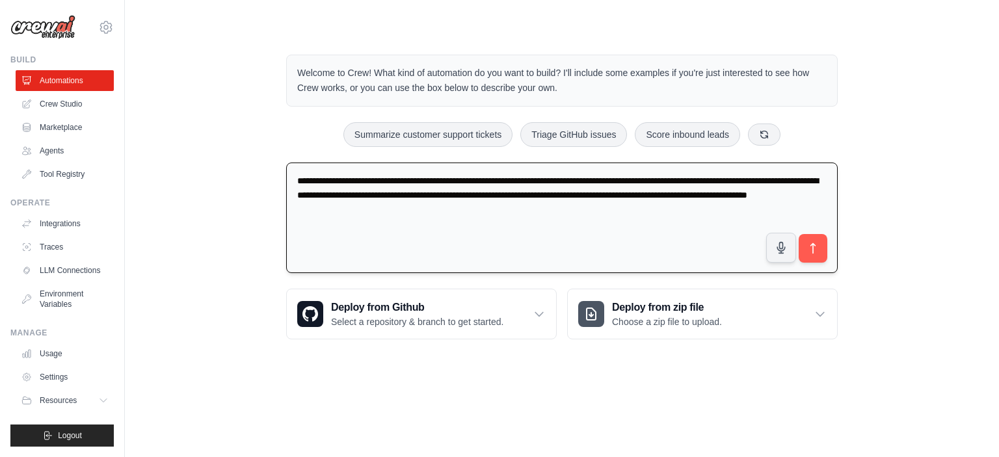
drag, startPoint x: 425, startPoint y: 213, endPoint x: 286, endPoint y: 180, distance: 142.3
click at [286, 180] on textarea "**********" at bounding box center [561, 218] width 551 height 111
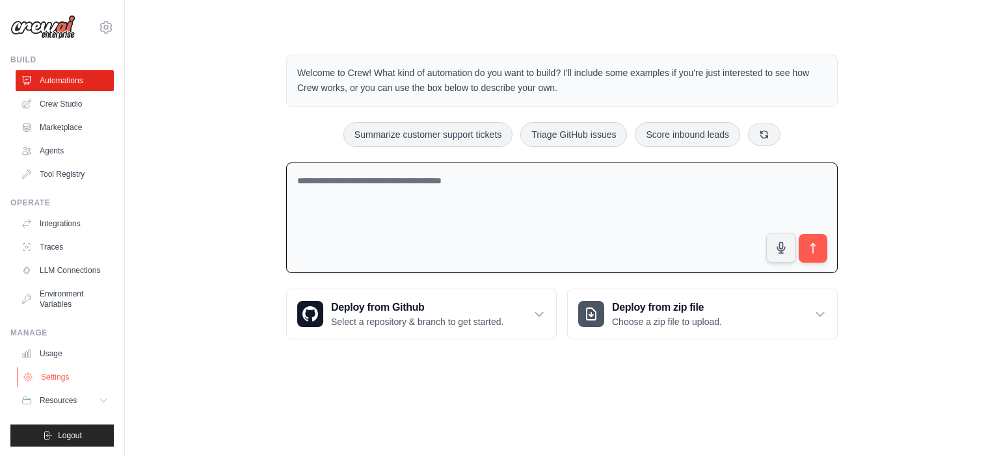
click at [63, 379] on link "Settings" at bounding box center [66, 377] width 98 height 21
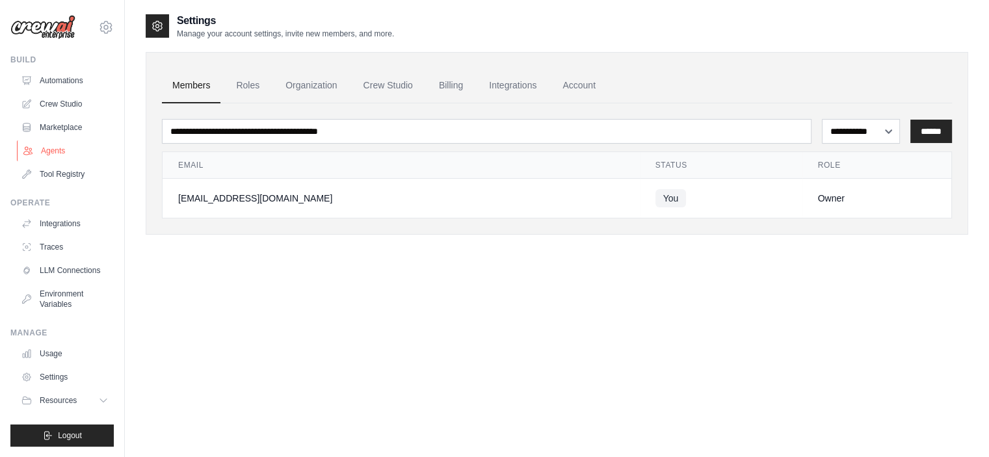
click at [53, 150] on link "Agents" at bounding box center [66, 150] width 98 height 21
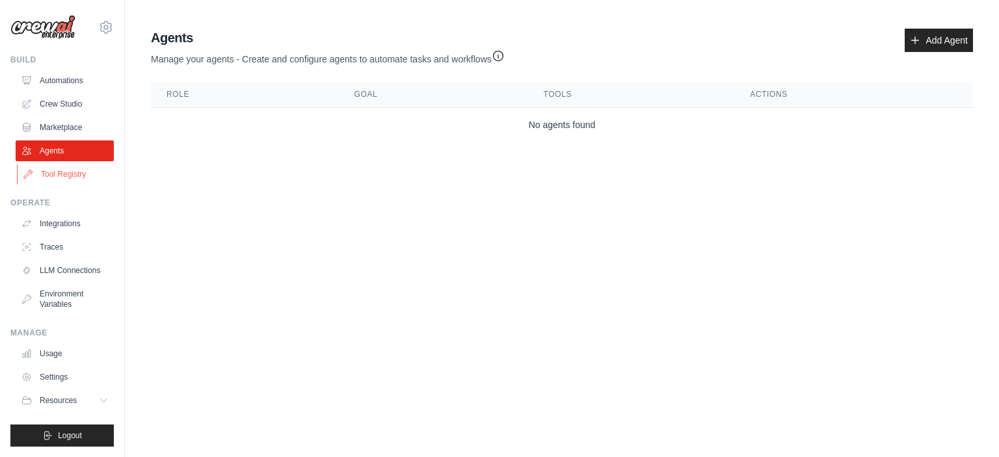
click at [73, 176] on link "Tool Registry" at bounding box center [66, 174] width 98 height 21
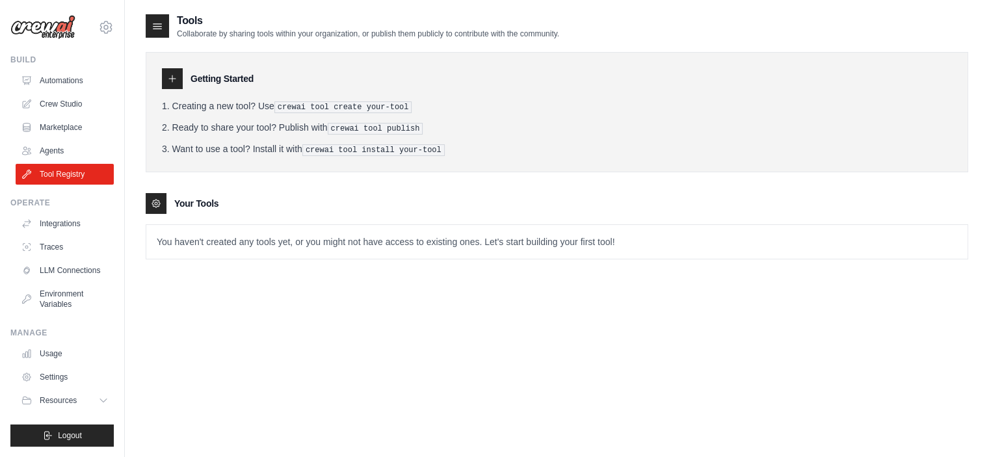
click at [167, 79] on icon at bounding box center [172, 78] width 10 height 10
click at [166, 25] on div at bounding box center [157, 25] width 23 height 23
click at [155, 202] on icon at bounding box center [156, 203] width 3 height 3
click at [40, 106] on link "Crew Studio" at bounding box center [66, 104] width 98 height 21
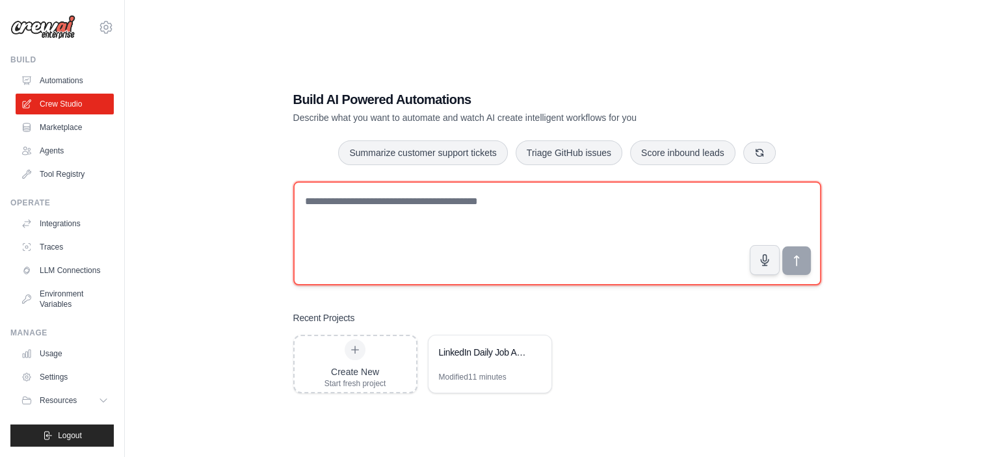
click at [402, 217] on textarea at bounding box center [557, 233] width 528 height 104
paste textarea "**********"
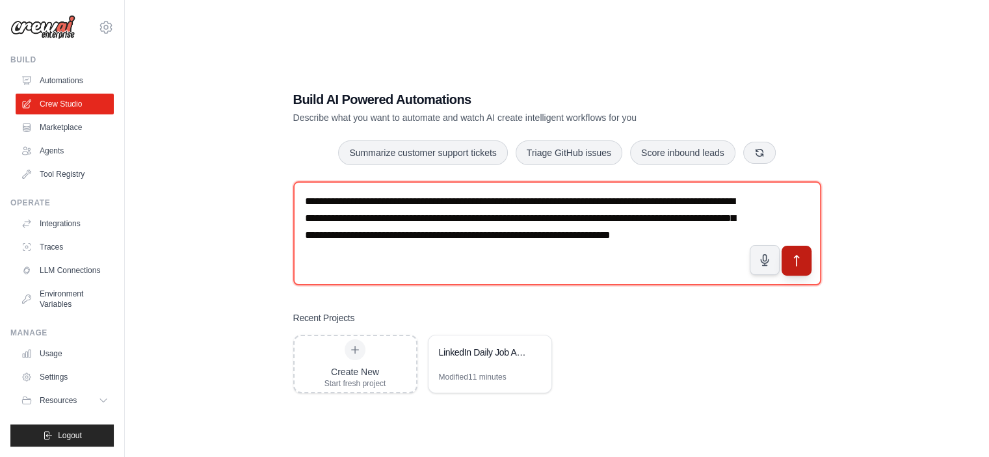
type textarea "**********"
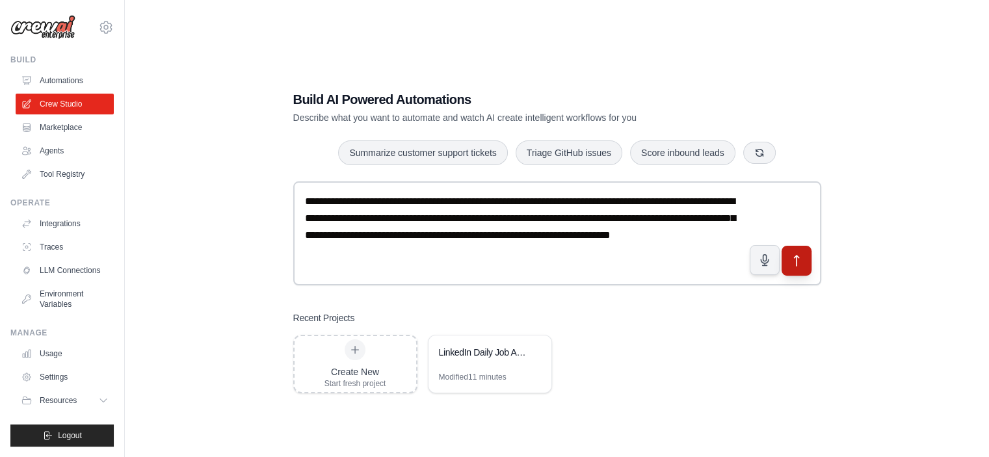
click at [796, 256] on icon "submit" at bounding box center [796, 261] width 5 height 10
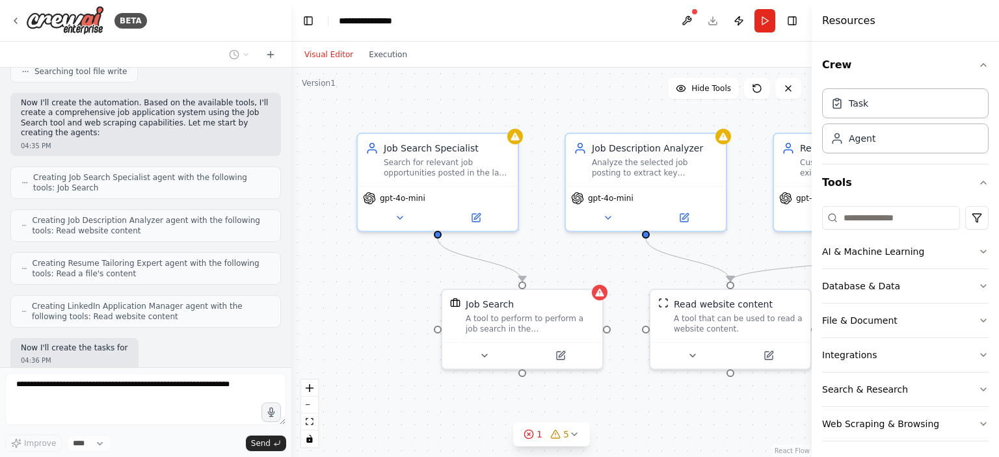
scroll to position [664, 0]
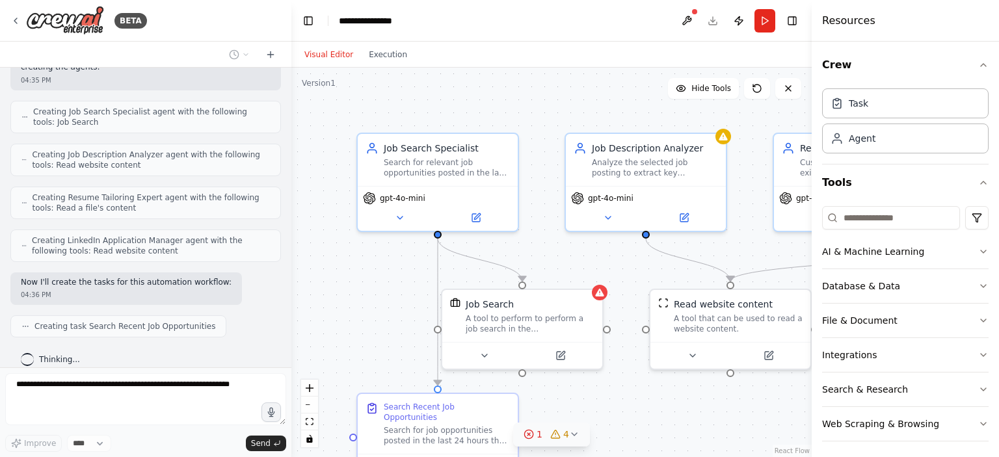
click at [567, 436] on span "4" at bounding box center [566, 434] width 6 height 13
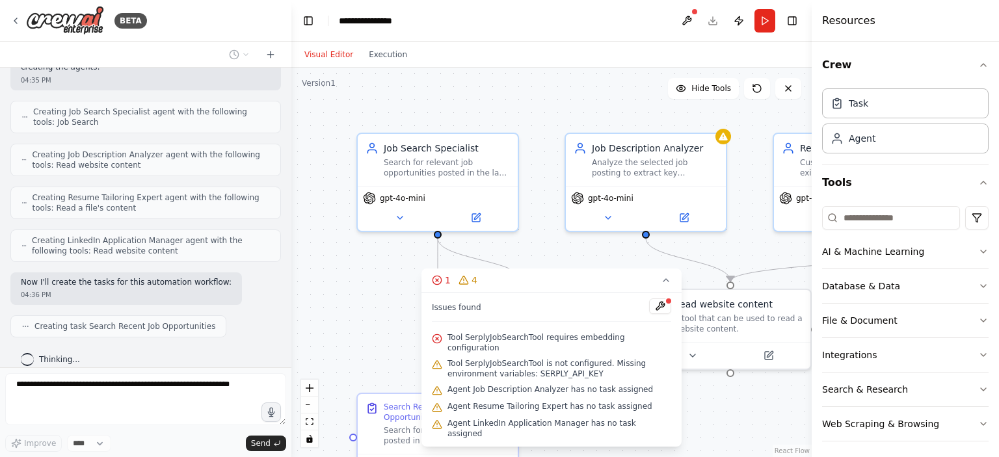
click at [698, 418] on div ".deletable-edge-delete-btn { width: 20px; height: 20px; border: 0px solid #ffff…" at bounding box center [551, 263] width 520 height 390
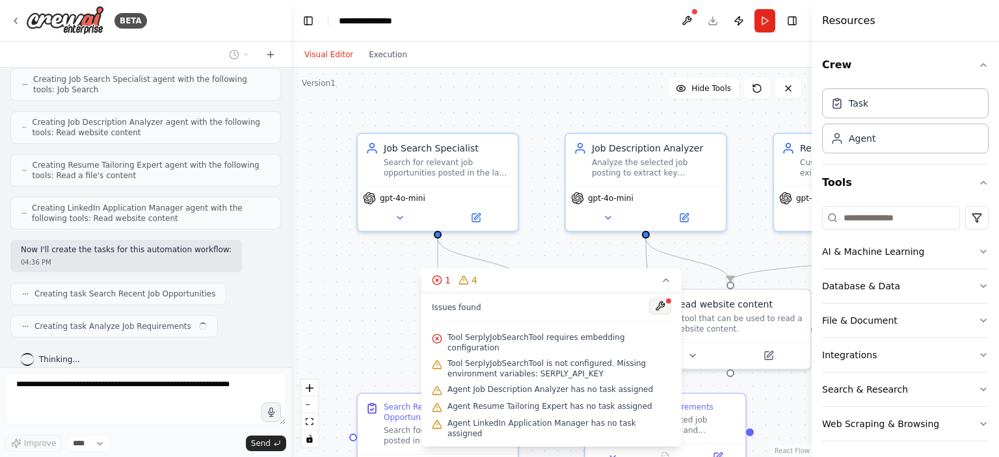
click at [656, 314] on button at bounding box center [660, 307] width 22 height 16
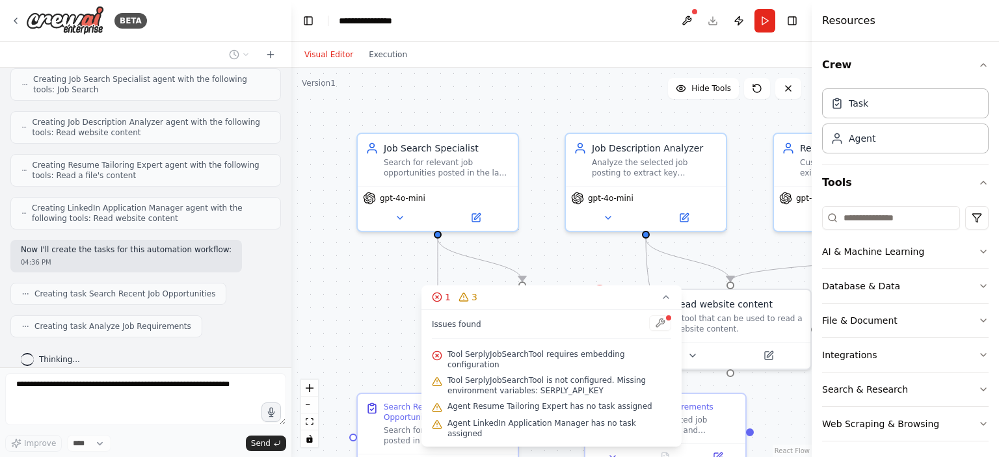
click at [359, 343] on div ".deletable-edge-delete-btn { width: 20px; height: 20px; border: 0px solid #ffff…" at bounding box center [551, 263] width 520 height 390
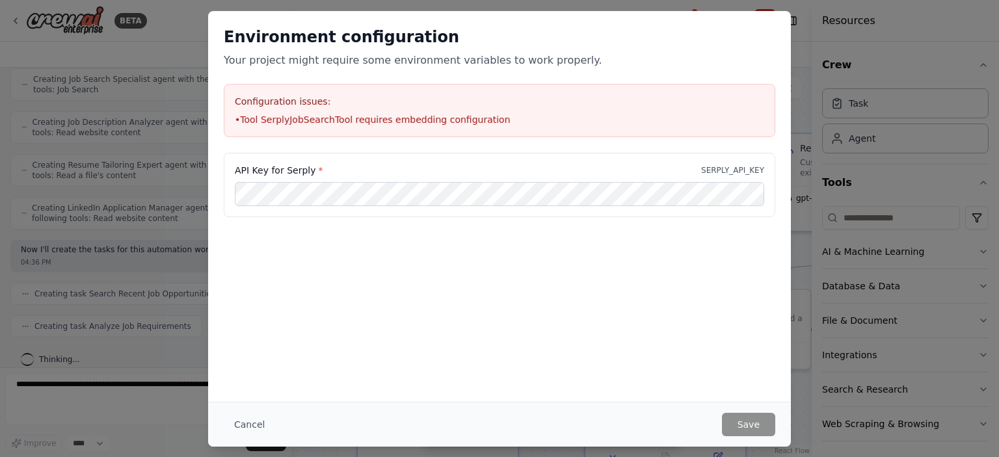
click at [359, 343] on div "Environment configuration Your project might require some environment variables…" at bounding box center [499, 206] width 583 height 391
click at [246, 420] on button "Cancel" at bounding box center [249, 424] width 51 height 23
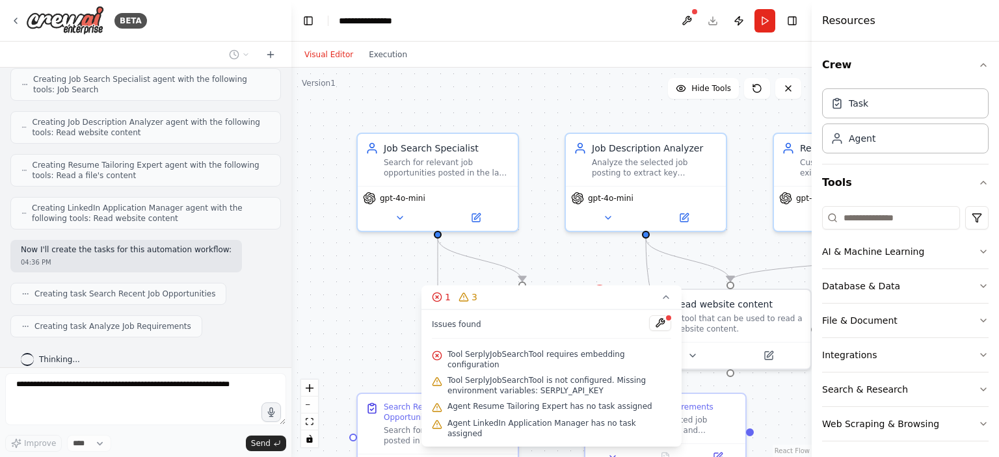
click at [378, 323] on div ".deletable-edge-delete-btn { width: 20px; height: 20px; border: 0px solid #ffff…" at bounding box center [551, 263] width 520 height 390
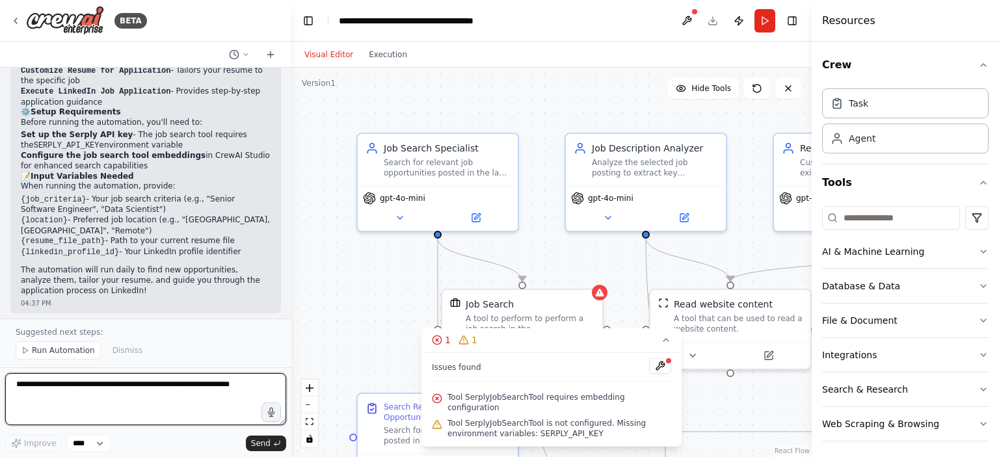
scroll to position [1457, 0]
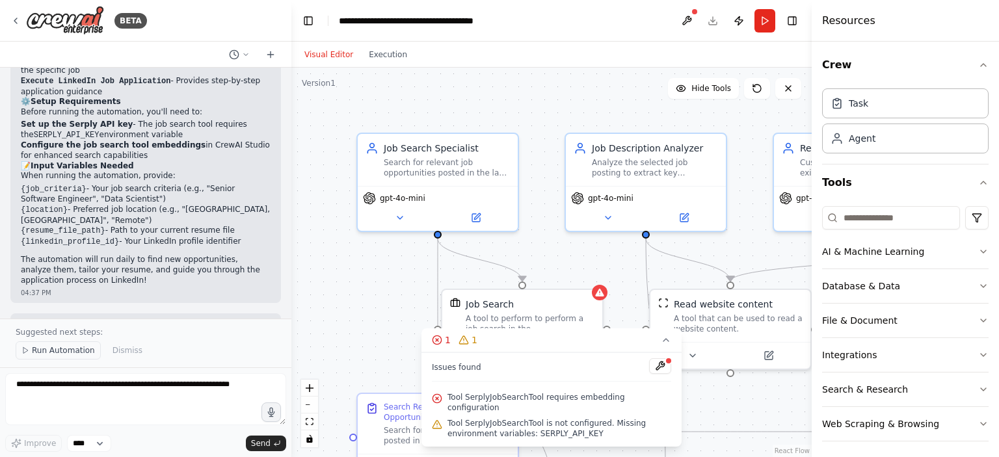
click at [41, 351] on span "Run Automation" at bounding box center [63, 350] width 63 height 10
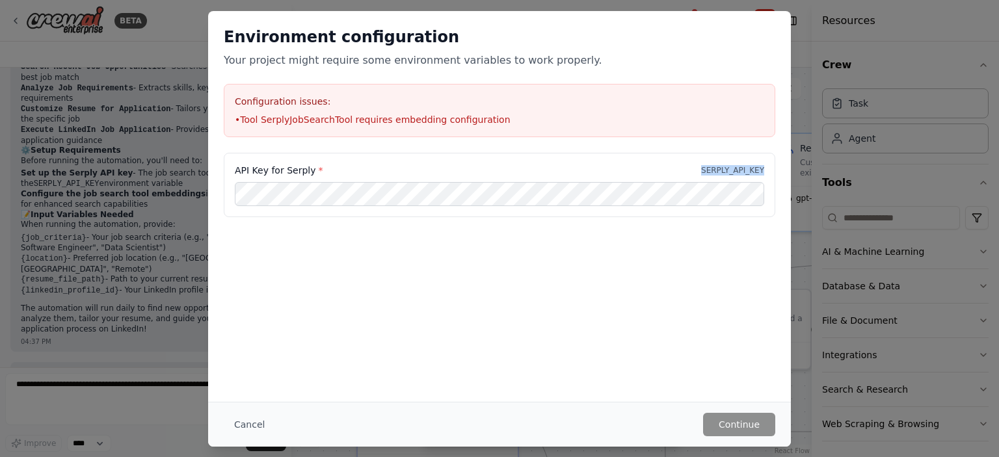
drag, startPoint x: 700, startPoint y: 169, endPoint x: 778, endPoint y: 163, distance: 78.3
click at [778, 163] on div "API Key for Serply * SERPLY_API_KEY" at bounding box center [499, 193] width 583 height 81
copy p "SERPLY_API_KEY"
click at [241, 426] on button "Cancel" at bounding box center [249, 424] width 51 height 23
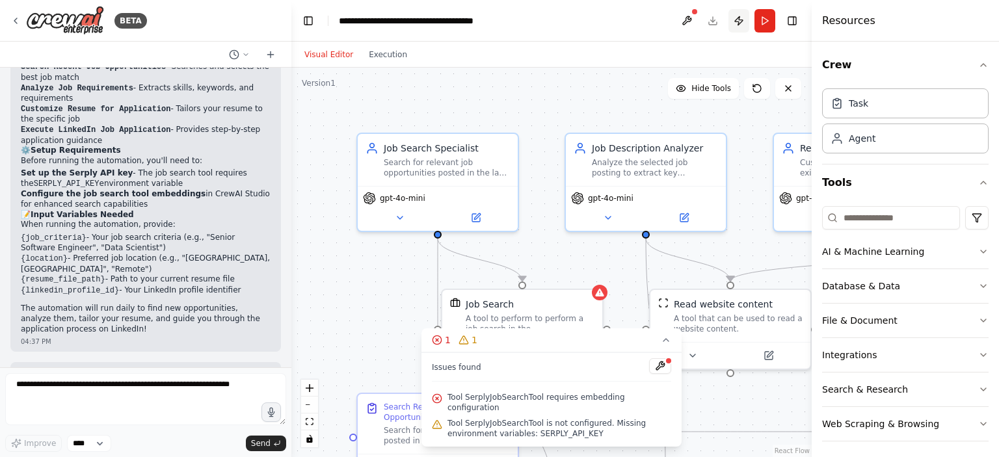
click at [736, 21] on button "Publish" at bounding box center [738, 20] width 21 height 23
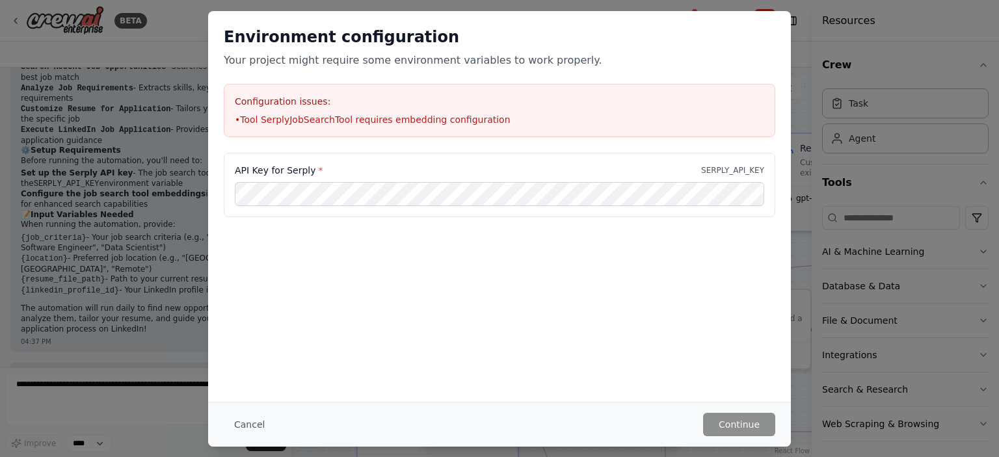
drag, startPoint x: 256, startPoint y: 430, endPoint x: 351, endPoint y: 403, distance: 98.8
click at [257, 429] on button "Cancel" at bounding box center [249, 424] width 51 height 23
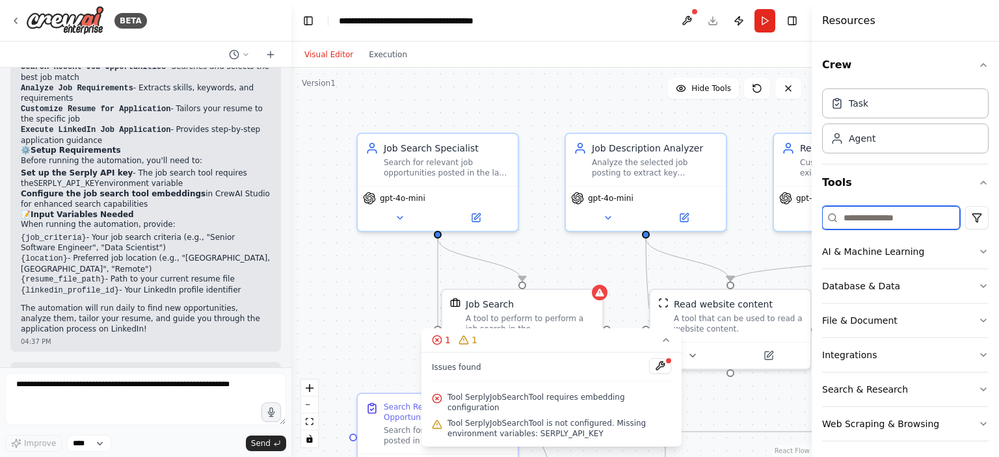
click at [878, 215] on input at bounding box center [891, 217] width 138 height 23
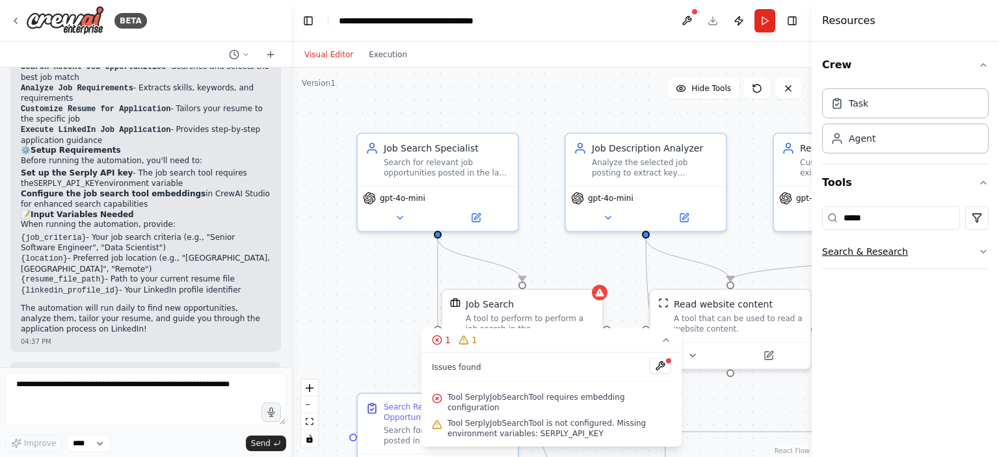
click at [873, 259] on button "Search & Research" at bounding box center [905, 252] width 166 height 34
click at [881, 295] on p "A tool to perform to perform a job search in the US with a search_query." at bounding box center [917, 300] width 143 height 10
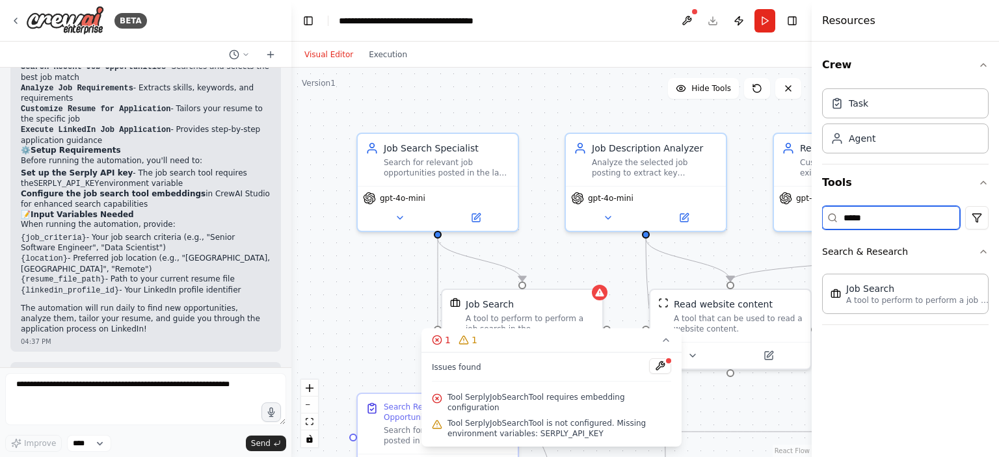
click at [889, 215] on input "*****" at bounding box center [891, 217] width 138 height 23
type input "*"
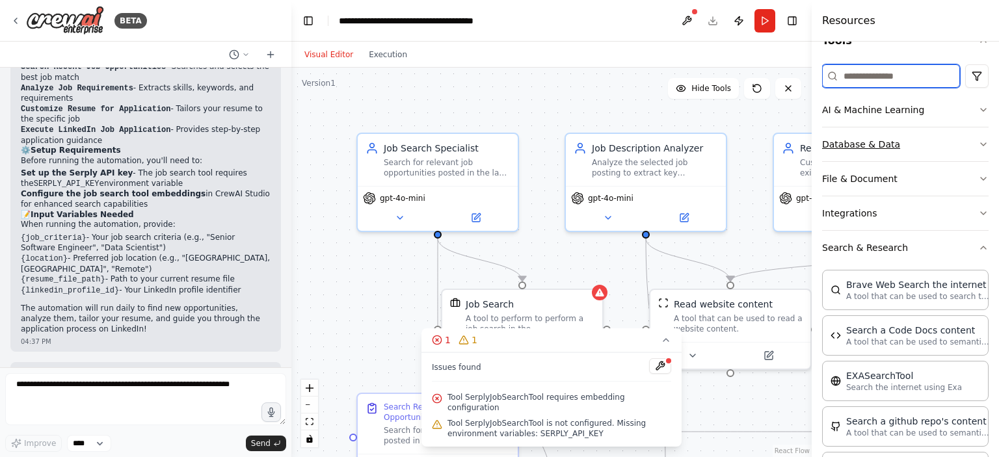
scroll to position [195, 0]
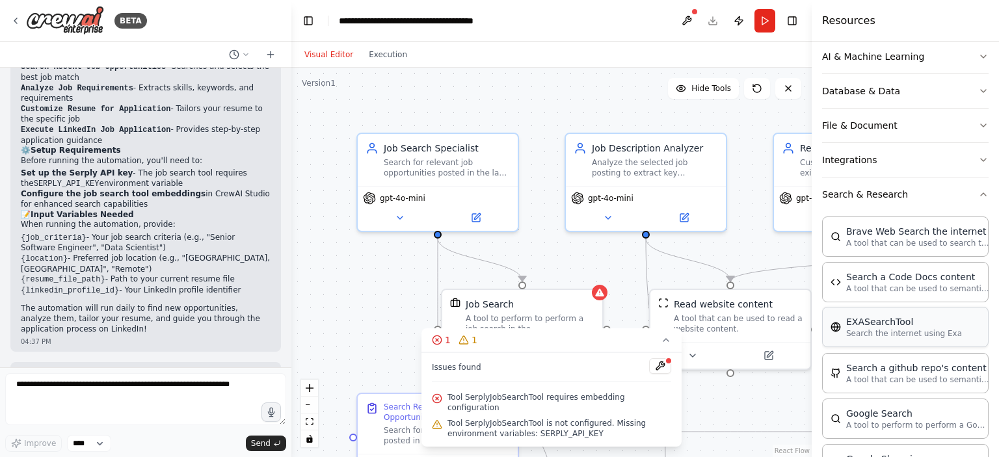
click at [880, 332] on p "Search the internet using Exa" at bounding box center [904, 333] width 116 height 10
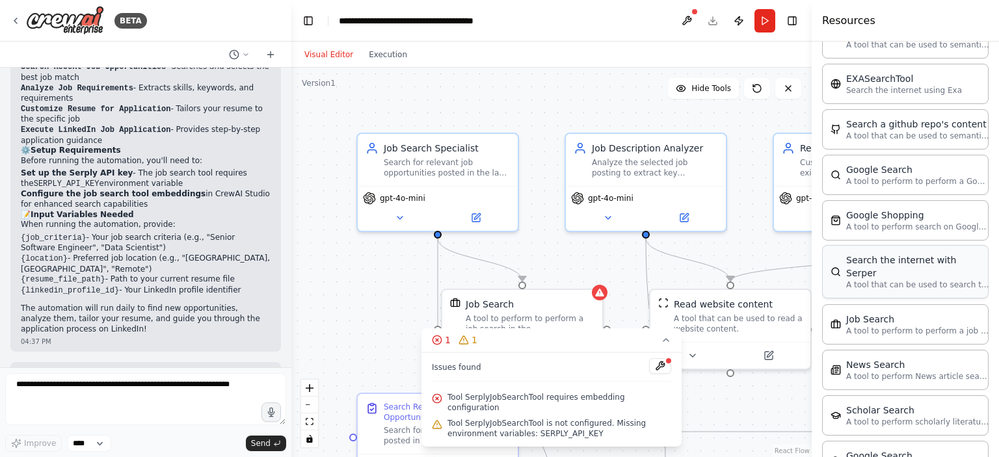
scroll to position [650, 0]
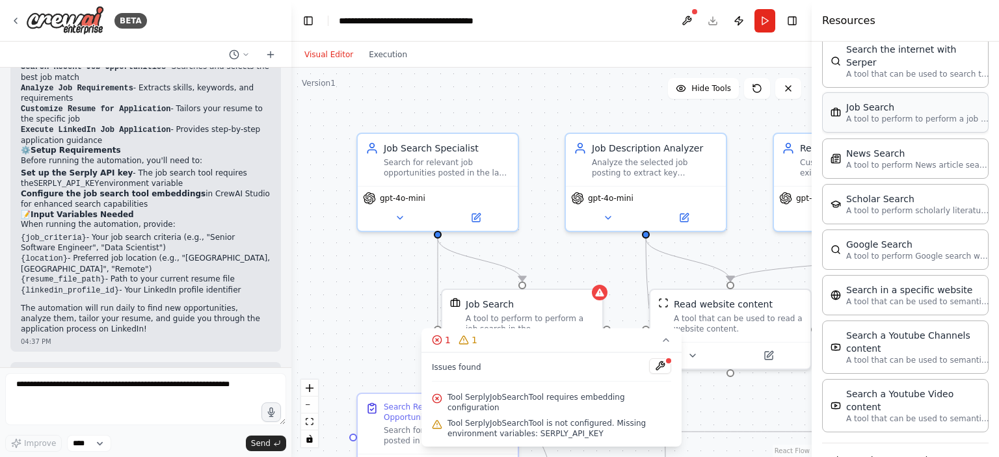
click at [864, 101] on div "Job Search" at bounding box center [917, 107] width 143 height 13
drag, startPoint x: 868, startPoint y: 113, endPoint x: 879, endPoint y: 102, distance: 15.2
click at [879, 114] on p "A tool to perform to perform a job search in the US with a search_query." at bounding box center [917, 119] width 143 height 10
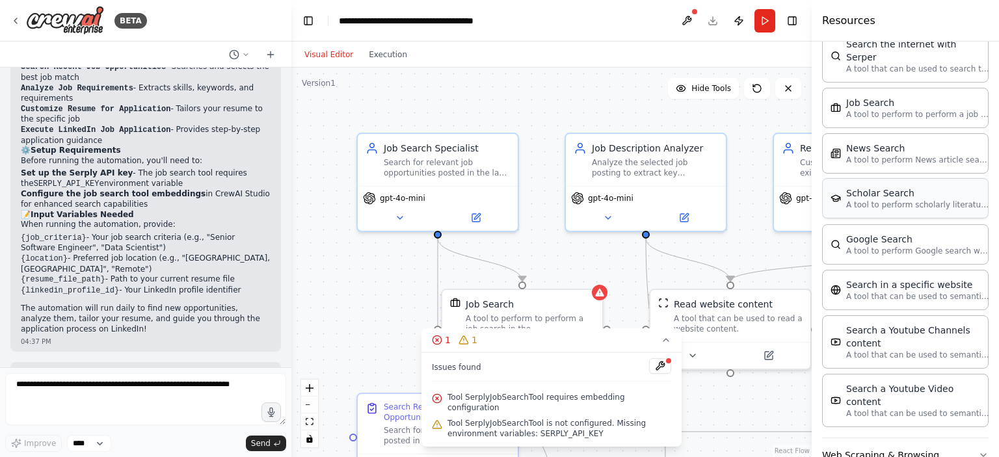
scroll to position [661, 0]
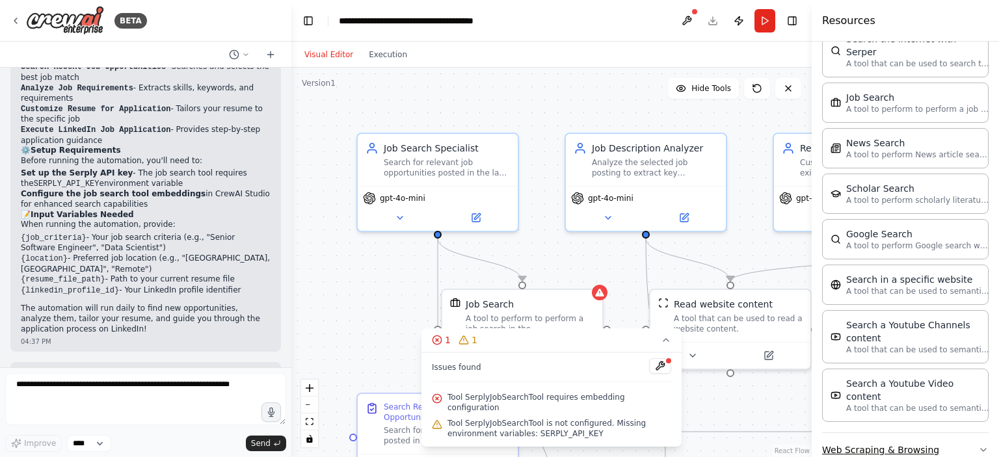
click at [902, 433] on button "Web Scraping & Browsing" at bounding box center [905, 450] width 166 height 34
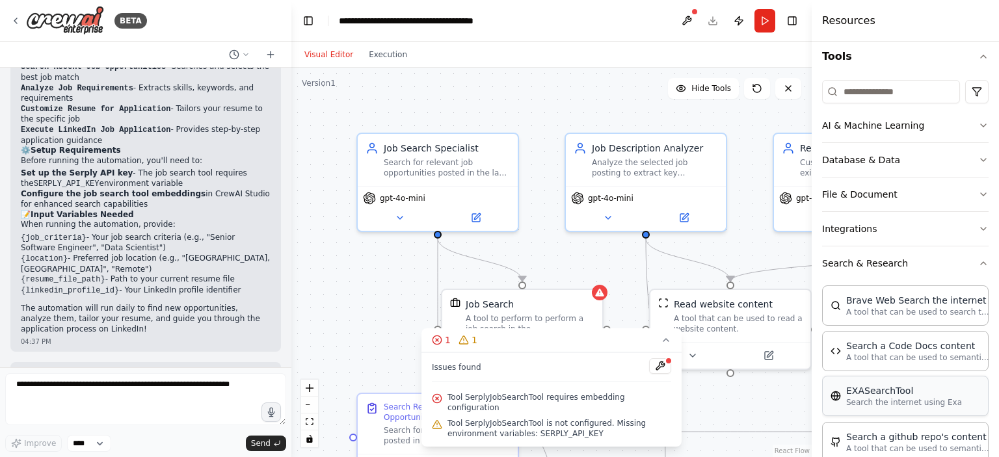
scroll to position [0, 0]
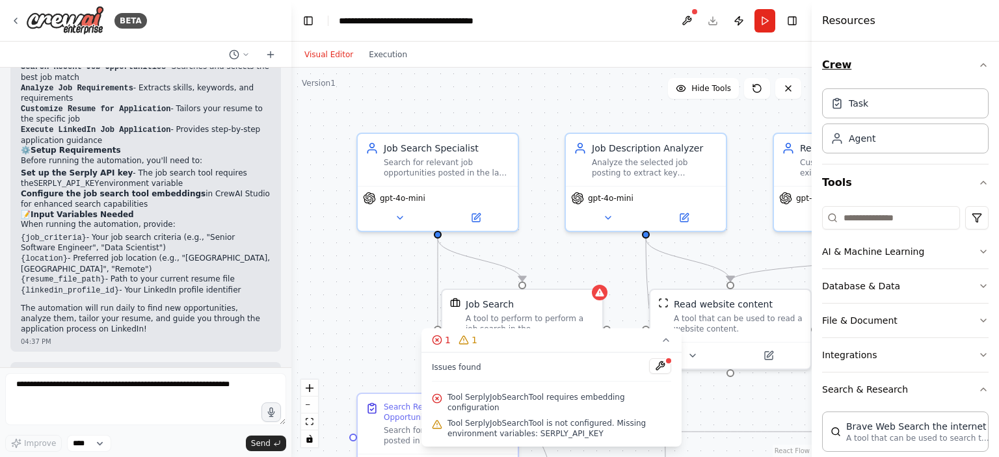
click at [847, 68] on button "Crew" at bounding box center [905, 65] width 166 height 36
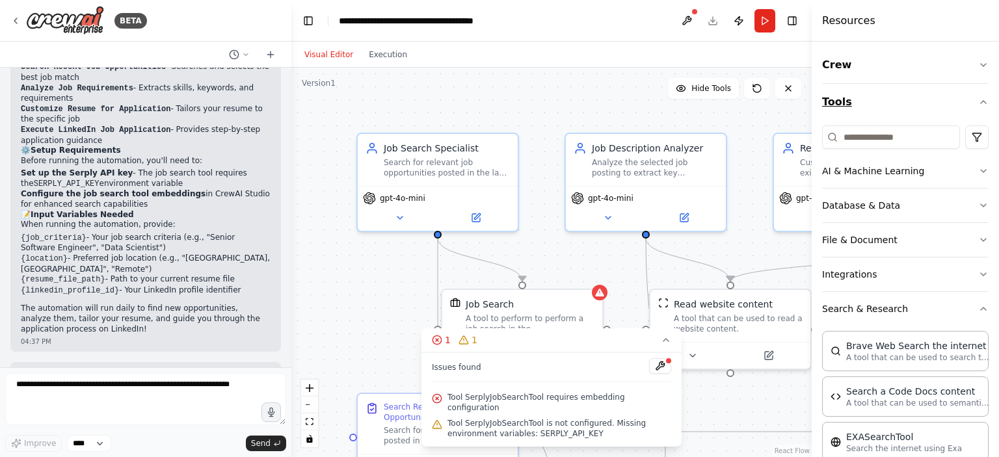
click at [870, 100] on button "Tools" at bounding box center [905, 102] width 166 height 36
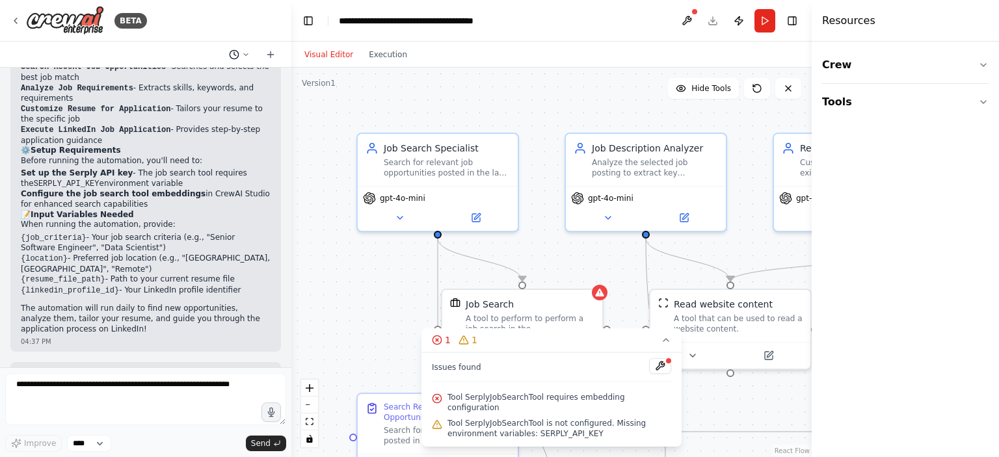
click at [245, 51] on icon at bounding box center [246, 55] width 8 height 8
click at [528, 81] on div ".deletable-edge-delete-btn { width: 20px; height: 20px; border: 0px solid #ffff…" at bounding box center [551, 263] width 520 height 390
click at [686, 19] on button at bounding box center [686, 20] width 21 height 23
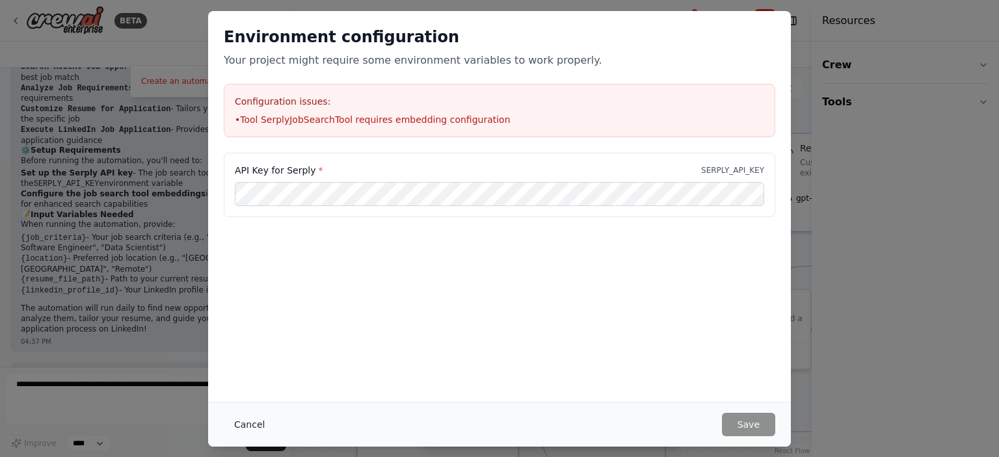
click at [242, 429] on button "Cancel" at bounding box center [249, 424] width 51 height 23
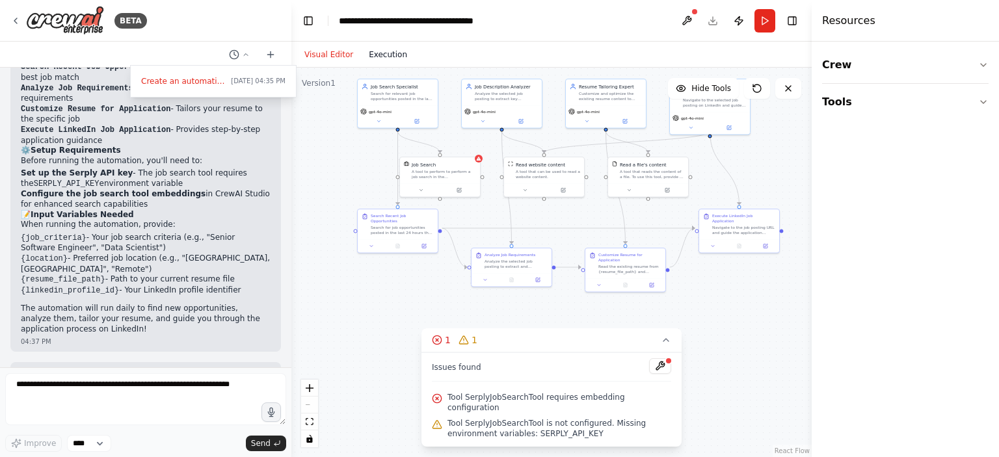
drag, startPoint x: 387, startPoint y: 230, endPoint x: 378, endPoint y: 59, distance: 171.2
click at [378, 59] on div "Visual Editor Execution Version 1 Hide Tools .deletable-edge-delete-btn { width…" at bounding box center [551, 250] width 520 height 416
click at [661, 345] on icon at bounding box center [666, 340] width 10 height 10
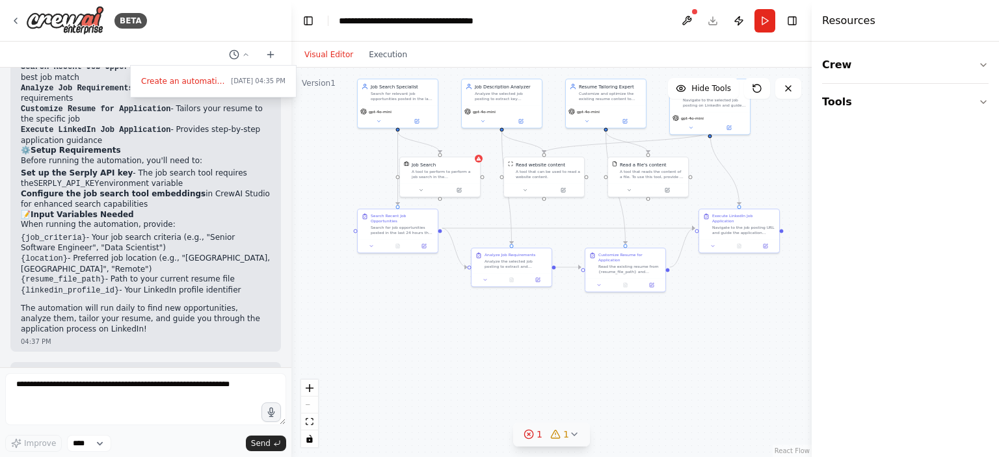
click at [796, 447] on link "React Flow" at bounding box center [792, 450] width 35 height 7
click at [8, 25] on div at bounding box center [145, 228] width 291 height 457
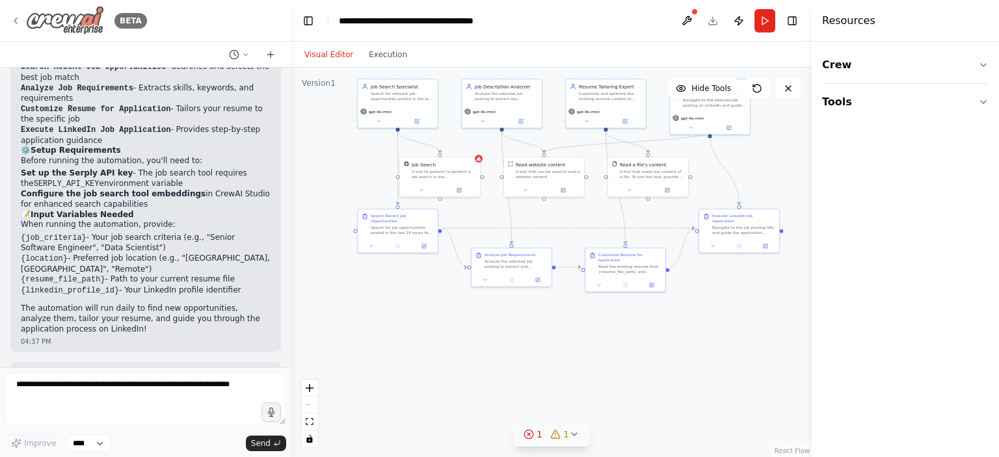
click at [17, 20] on icon at bounding box center [15, 21] width 10 height 10
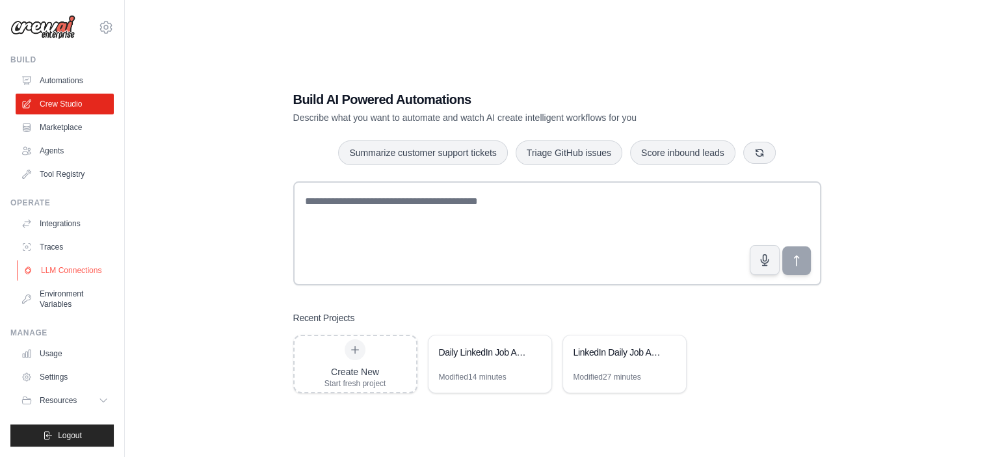
click at [76, 273] on link "LLM Connections" at bounding box center [66, 270] width 98 height 21
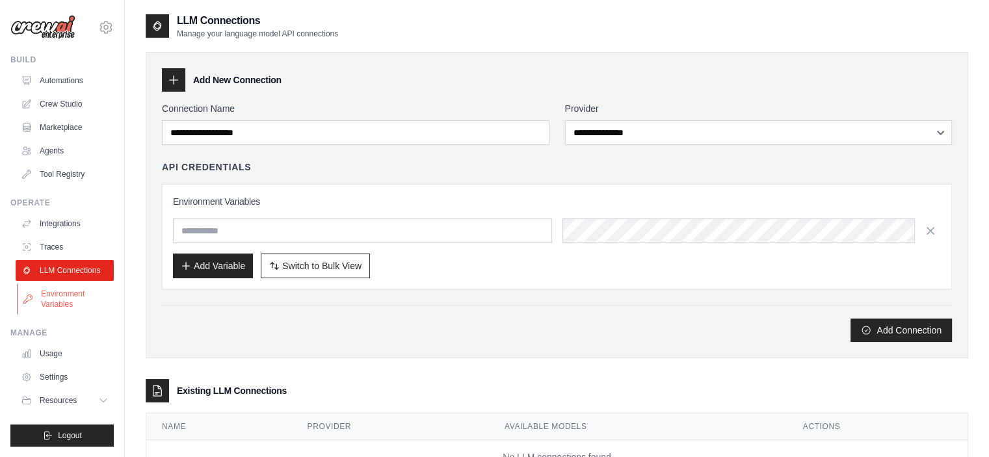
click at [75, 293] on link "Environment Variables" at bounding box center [66, 299] width 98 height 31
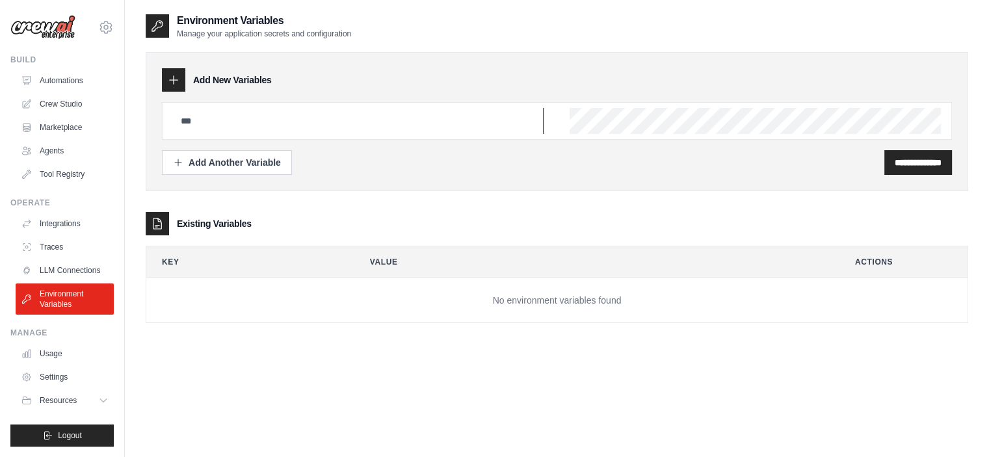
click at [328, 130] on input "text" at bounding box center [358, 121] width 371 height 26
type input "**********"
click at [913, 165] on input "**********" at bounding box center [918, 162] width 47 height 13
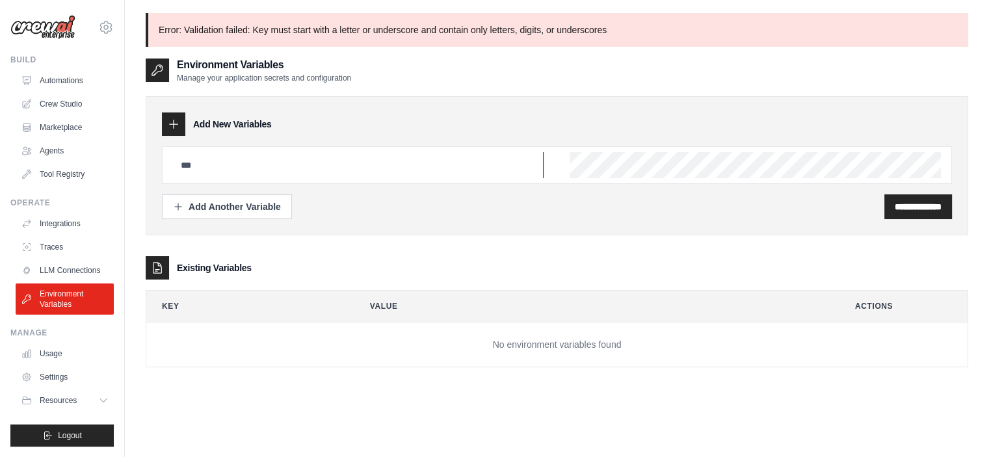
click at [304, 163] on input "text" at bounding box center [358, 165] width 371 height 26
type input "**********"
click at [895, 200] on input "**********" at bounding box center [918, 206] width 47 height 13
click at [254, 171] on input "text" at bounding box center [358, 165] width 371 height 26
click at [562, 166] on div "**********" at bounding box center [557, 165] width 790 height 38
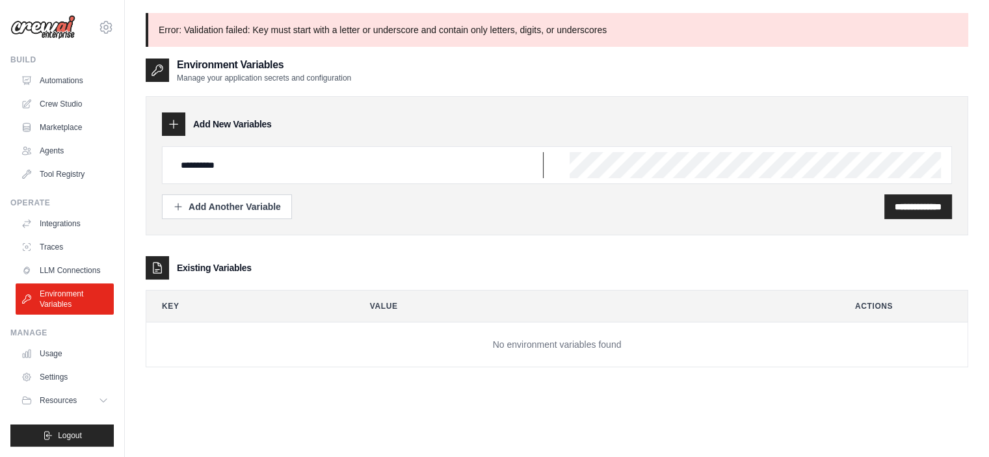
click at [263, 163] on input "**********" at bounding box center [358, 165] width 371 height 26
drag, startPoint x: 208, startPoint y: 163, endPoint x: 127, endPoint y: 165, distance: 80.7
click at [127, 165] on div "**********" at bounding box center [557, 263] width 864 height 501
type input "**********"
click at [895, 207] on input "**********" at bounding box center [918, 206] width 47 height 13
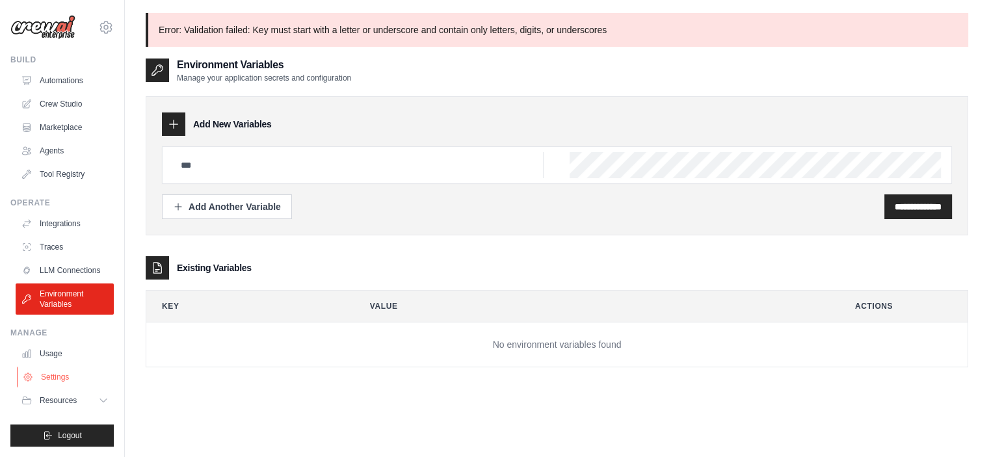
click at [69, 377] on link "Settings" at bounding box center [66, 377] width 98 height 21
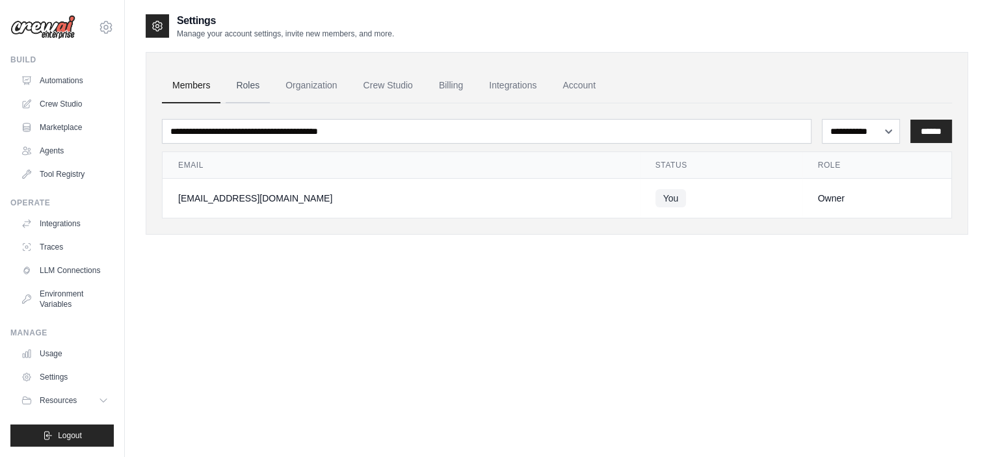
click at [254, 90] on link "Roles" at bounding box center [248, 85] width 44 height 35
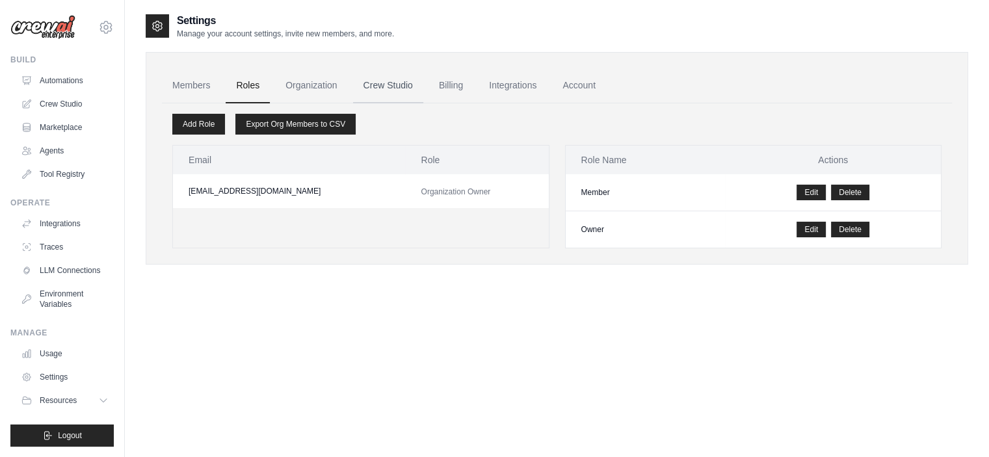
click at [377, 85] on link "Crew Studio" at bounding box center [388, 85] width 70 height 35
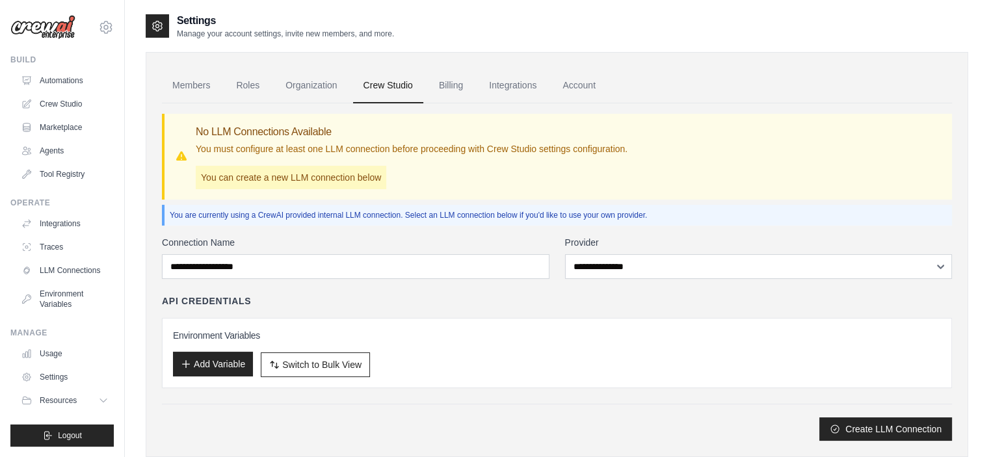
click at [194, 362] on button "Add Variable" at bounding box center [213, 364] width 80 height 25
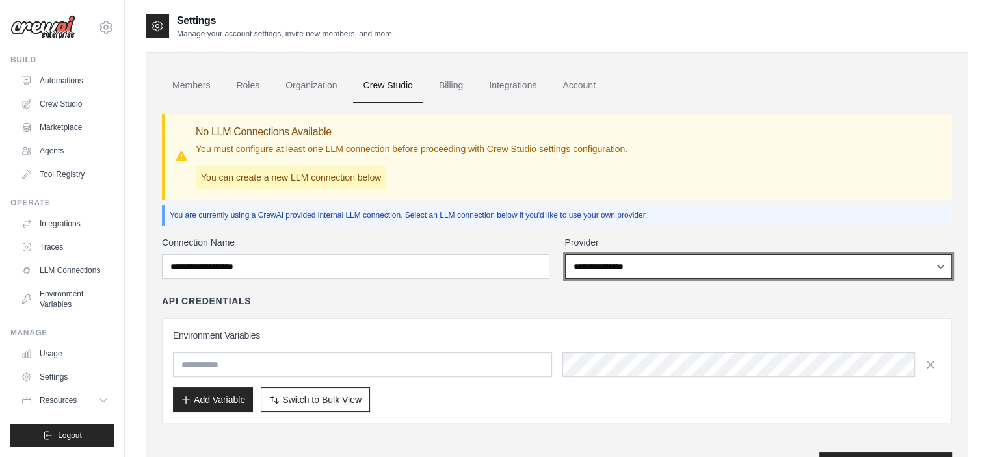
click at [606, 270] on select "**********" at bounding box center [759, 266] width 388 height 25
select select "******"
click at [565, 254] on select "**********" at bounding box center [759, 266] width 388 height 25
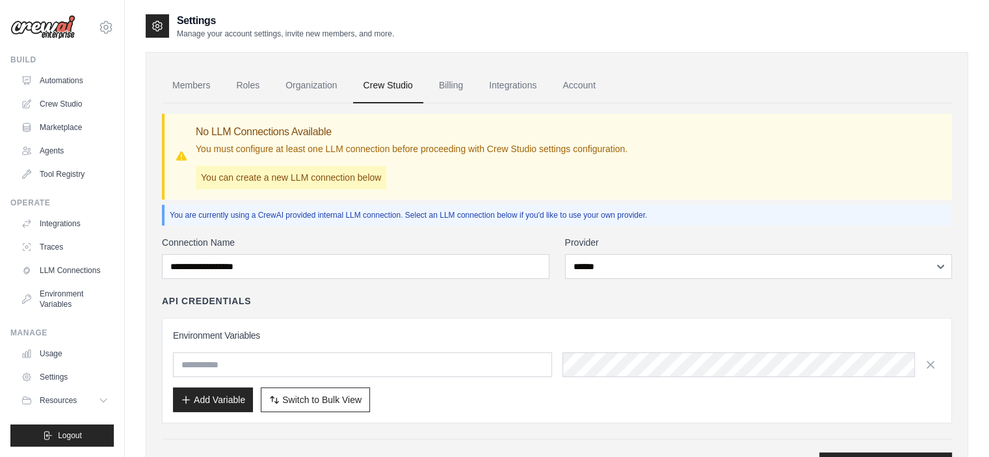
click at [459, 302] on div "API Credentials" at bounding box center [557, 301] width 790 height 13
